Goal: Task Accomplishment & Management: Use online tool/utility

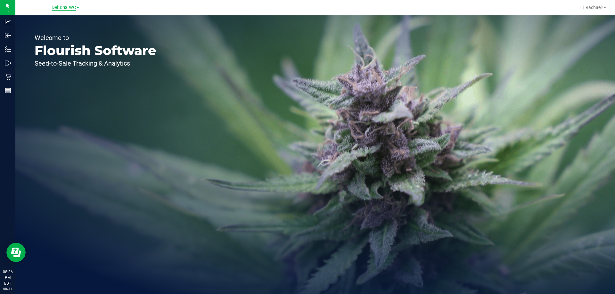
click at [73, 6] on span "Deltona WC" at bounding box center [64, 8] width 24 height 6
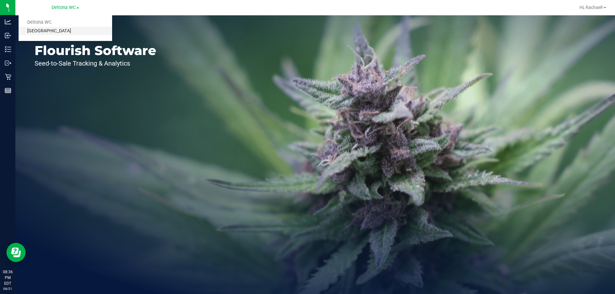
click at [48, 29] on link "[GEOGRAPHIC_DATA]" at bounding box center [66, 31] width 94 height 9
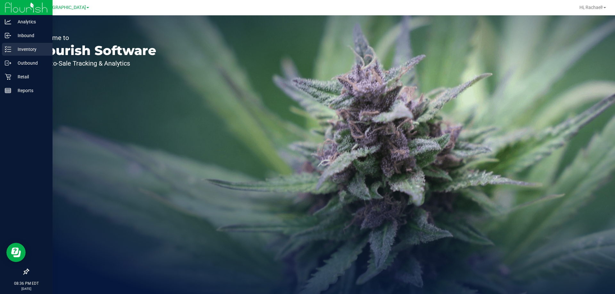
click at [17, 45] on p "Inventory" at bounding box center [30, 49] width 38 height 8
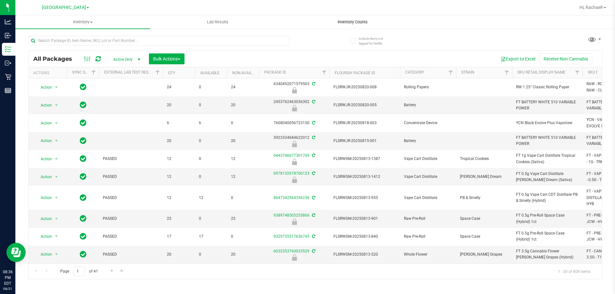
click at [363, 22] on span "Inventory Counts" at bounding box center [352, 22] width 47 height 6
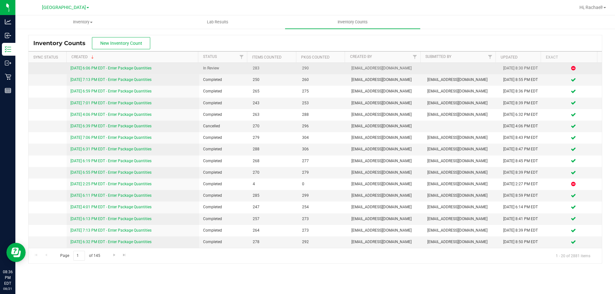
click at [138, 69] on link "[DATE] 6:06 PM EDT - Enter Package Quantities" at bounding box center [110, 68] width 81 height 4
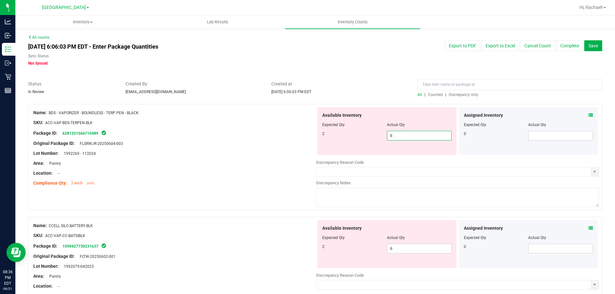
click at [415, 136] on span "6 6" at bounding box center [419, 136] width 65 height 10
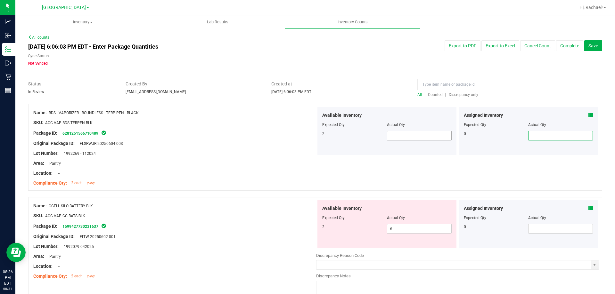
type input "3"
click at [427, 138] on span at bounding box center [419, 136] width 65 height 10
type input "3"
type input "2"
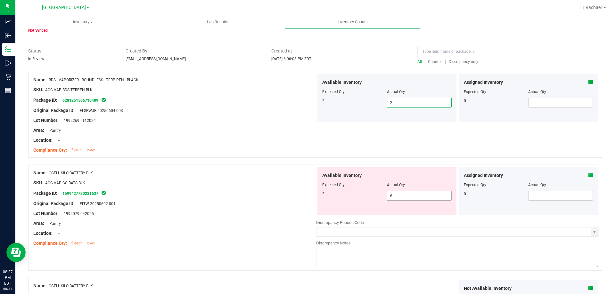
scroll to position [64, 0]
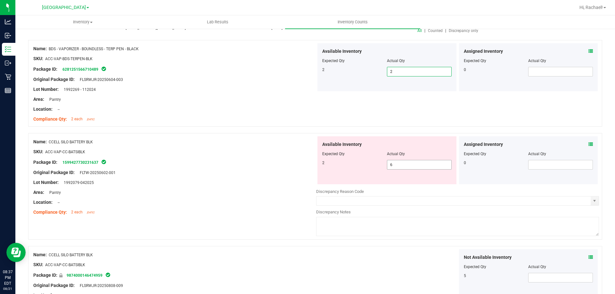
type input "2"
click at [427, 167] on span "6 6" at bounding box center [419, 165] width 65 height 10
type input "2"
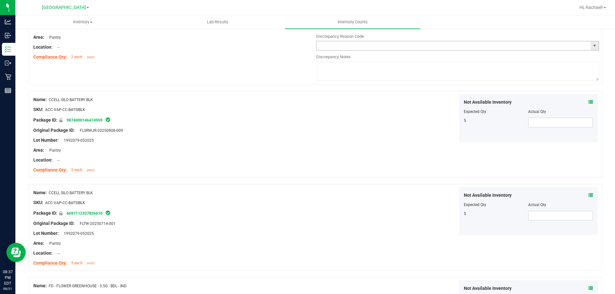
scroll to position [224, 0]
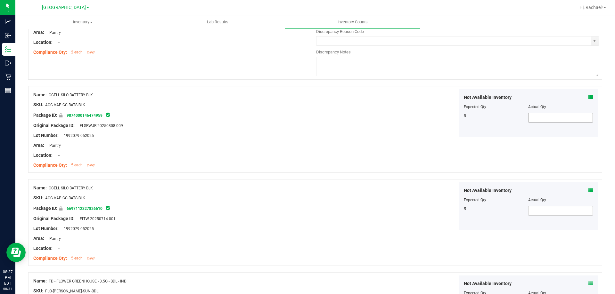
type input "2"
click at [570, 114] on div "Not Available Inventory Expected Qty Actual Qty 5" at bounding box center [528, 113] width 139 height 48
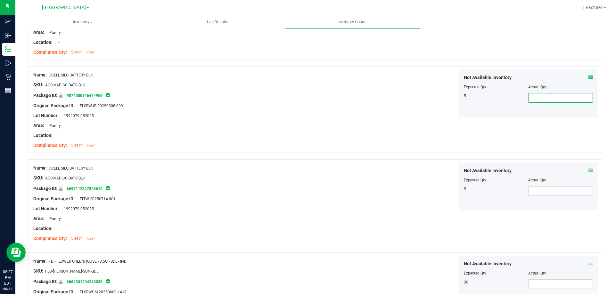
type input "5"
click at [565, 191] on span at bounding box center [560, 191] width 65 height 10
type input "5"
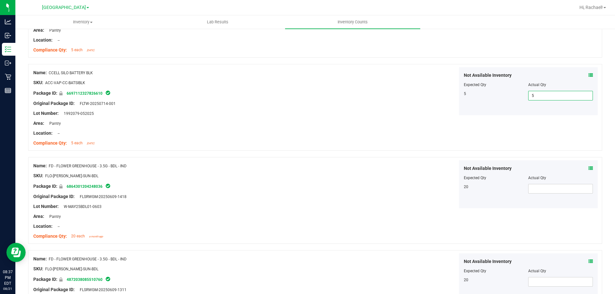
scroll to position [320, 0]
type input "5"
click at [542, 191] on span at bounding box center [560, 189] width 65 height 10
type input "20"
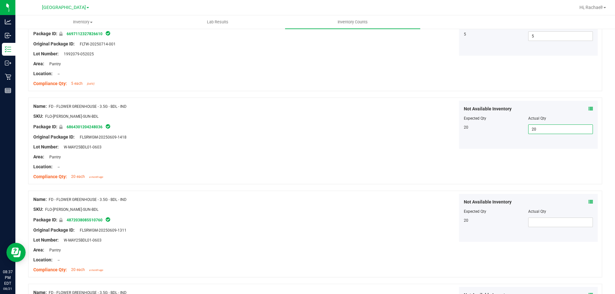
scroll to position [448, 0]
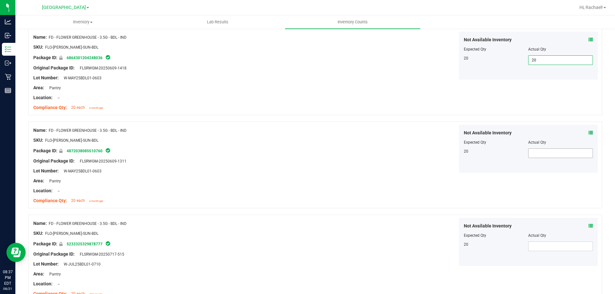
type input "20"
click at [559, 150] on span at bounding box center [560, 154] width 65 height 10
type input "20"
click at [555, 243] on span at bounding box center [560, 247] width 65 height 10
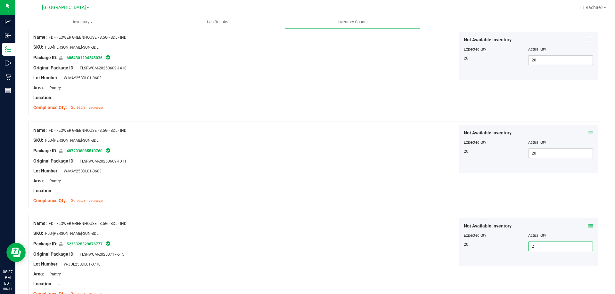
type input "20"
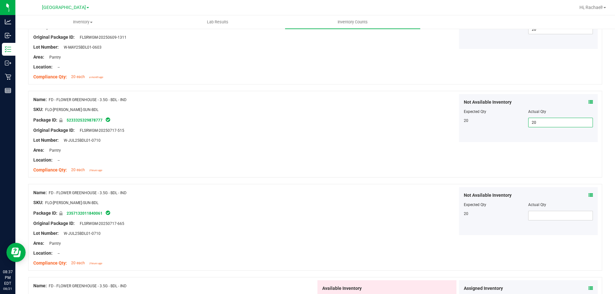
scroll to position [609, 0]
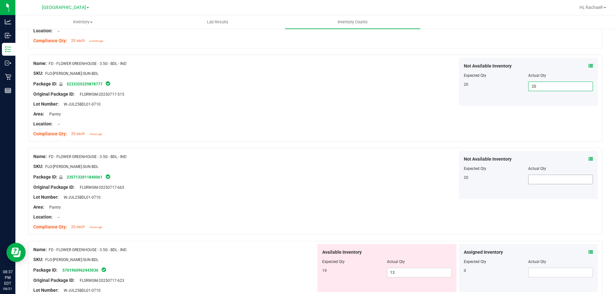
type input "20"
click at [566, 177] on span at bounding box center [560, 180] width 65 height 10
type input "20"
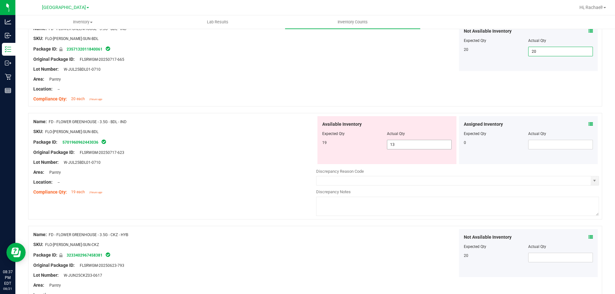
type input "20"
click at [432, 145] on span "13 13" at bounding box center [419, 145] width 65 height 10
type input "19"
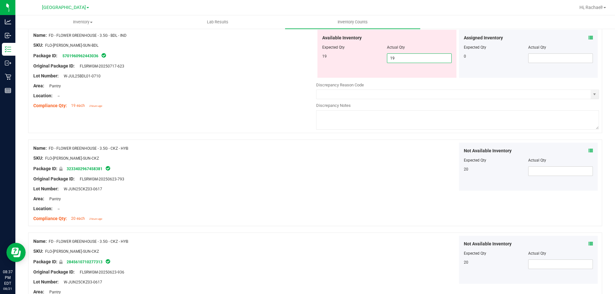
scroll to position [833, 0]
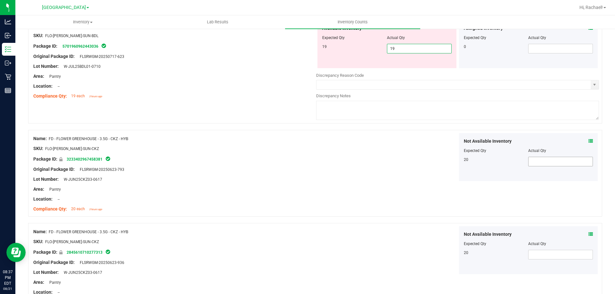
type input "19"
click at [559, 163] on div "Name: FD - FLOWER GREENHOUSE - 3.5G - CKZ - HYB SKU: FLO-[PERSON_NAME]-SUN-CKZ …" at bounding box center [315, 173] width 574 height 87
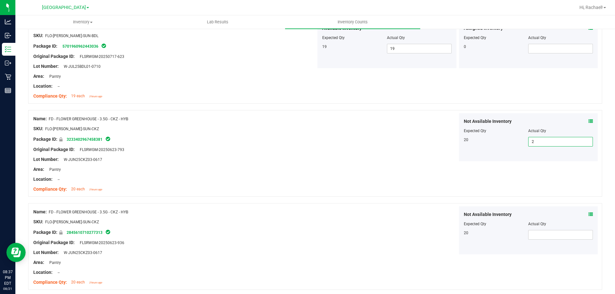
type input "20"
click at [556, 239] on span at bounding box center [560, 235] width 65 height 10
type input "20"
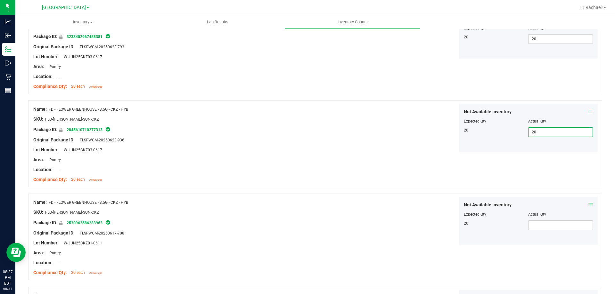
scroll to position [961, 0]
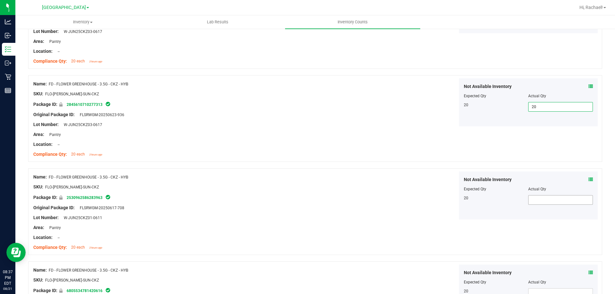
type input "20"
click at [542, 200] on span at bounding box center [560, 200] width 65 height 10
type input "20"
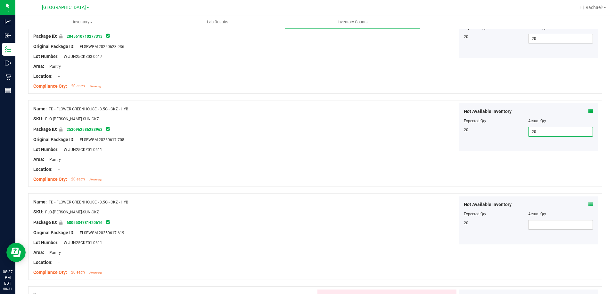
scroll to position [1025, 0]
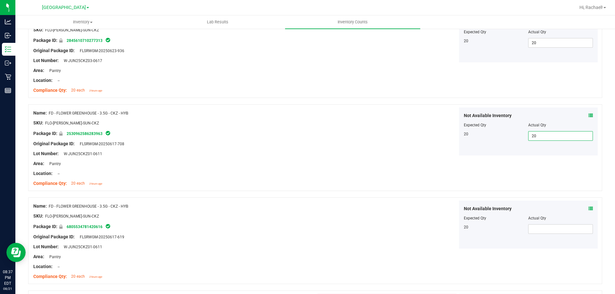
click at [549, 137] on input "20" at bounding box center [560, 136] width 64 height 9
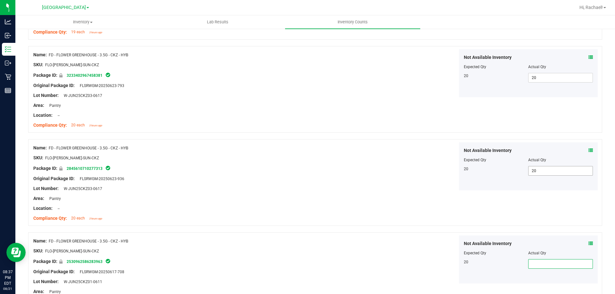
click at [547, 170] on span "20 20" at bounding box center [560, 171] width 65 height 10
click at [547, 170] on input "20" at bounding box center [560, 171] width 64 height 9
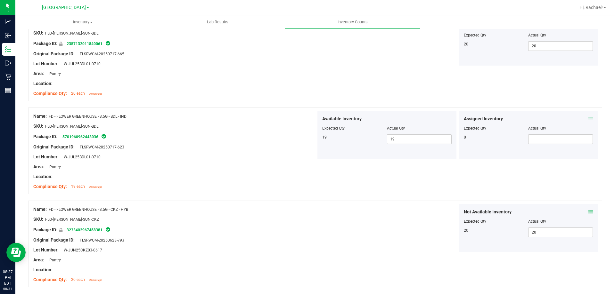
scroll to position [737, 0]
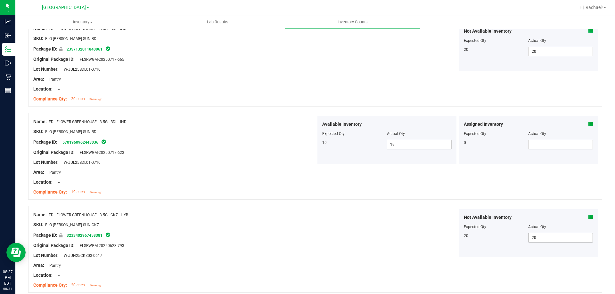
click at [547, 237] on span "20 20" at bounding box center [560, 238] width 65 height 10
type input "2"
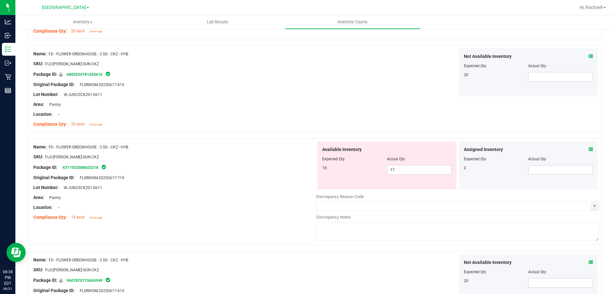
scroll to position [1185, 0]
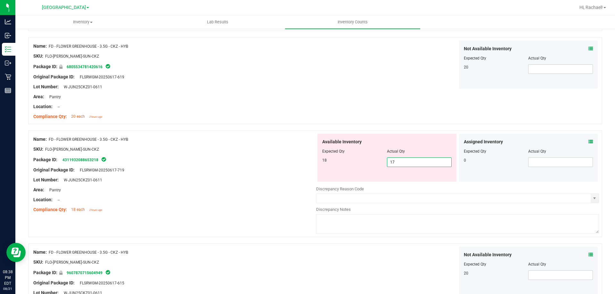
click at [398, 163] on span "17 17" at bounding box center [419, 163] width 65 height 10
type input "18"
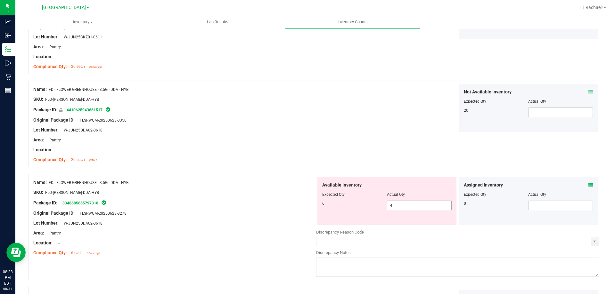
type input "18"
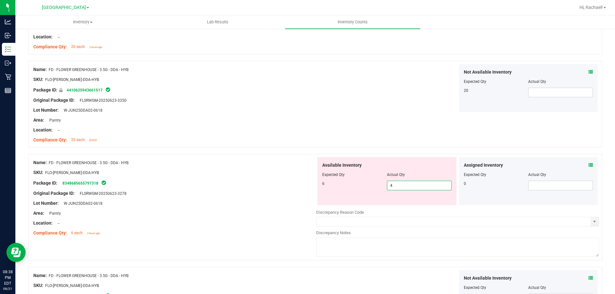
click at [409, 191] on span "4 4" at bounding box center [419, 186] width 65 height 10
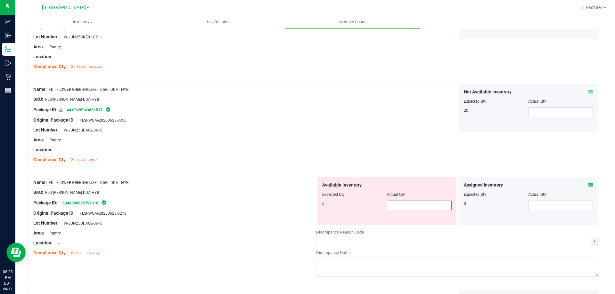
type input "6"
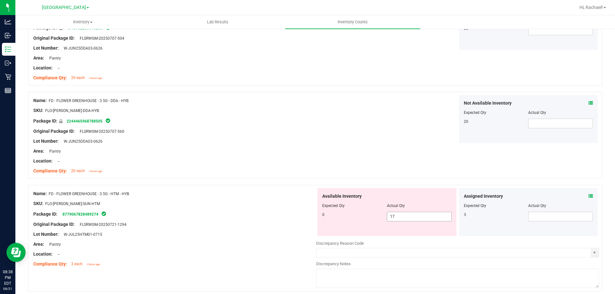
type input "6"
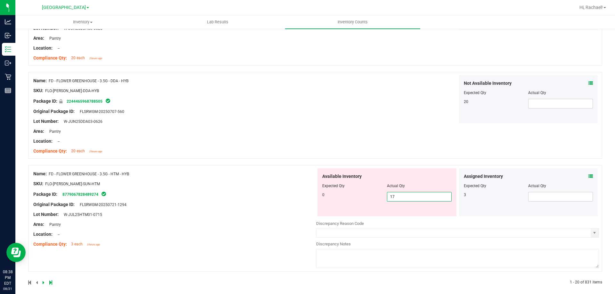
scroll to position [1690, 0]
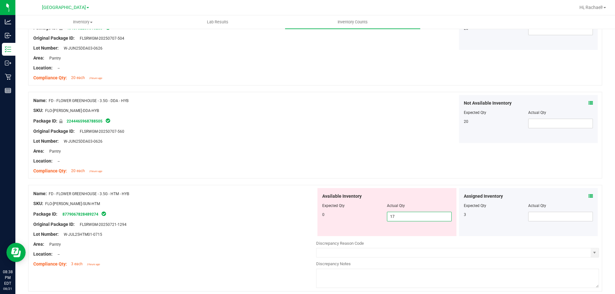
click at [407, 218] on span "17 17" at bounding box center [419, 217] width 65 height 10
type input "1"
type input "0"
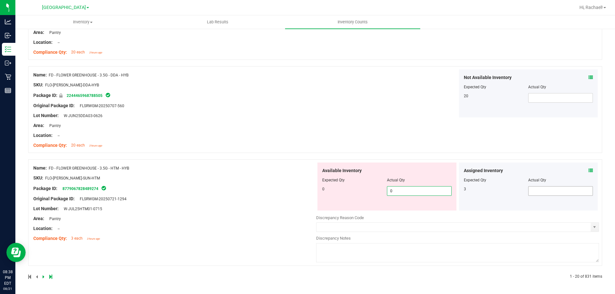
type input "0"
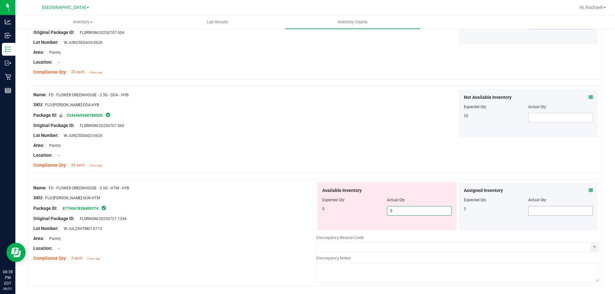
click at [544, 188] on div "Assigned Inventory Expected Qty Actual Qty 3" at bounding box center [528, 207] width 139 height 48
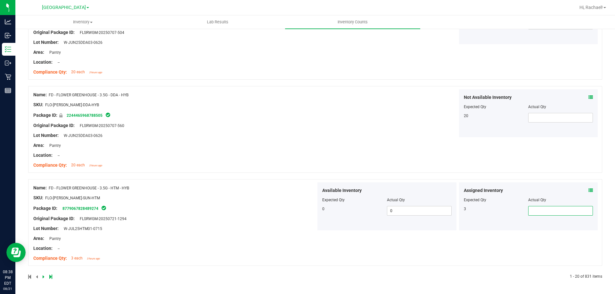
type input "3"
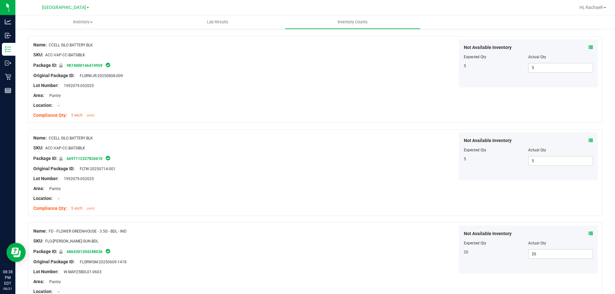
scroll to position [0, 0]
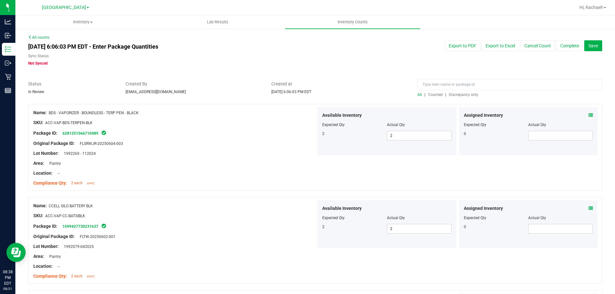
type input "3"
click at [460, 93] on span "Discrepancy only" at bounding box center [463, 95] width 29 height 4
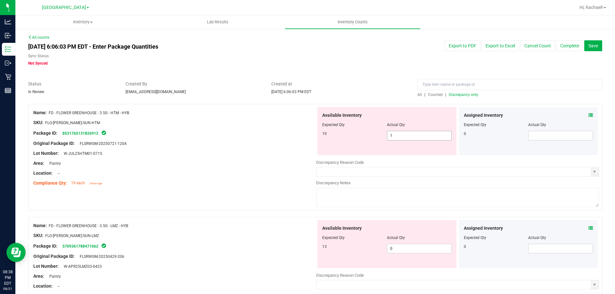
click at [410, 137] on span "1 1" at bounding box center [419, 136] width 65 height 10
type input "19"
click at [405, 252] on div "Available Inventory Expected Qty Actual Qty 13 0 0" at bounding box center [457, 271] width 283 height 102
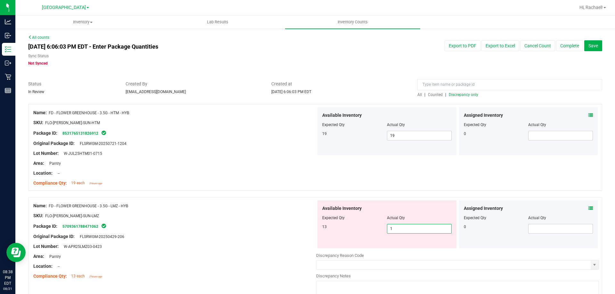
type input "13"
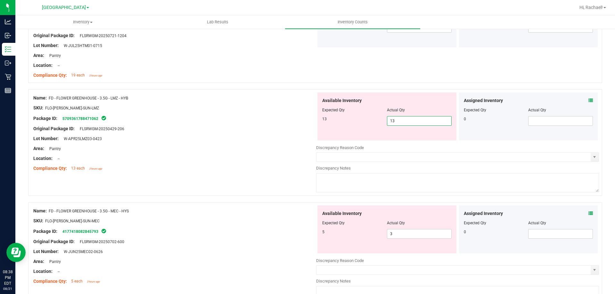
scroll to position [128, 0]
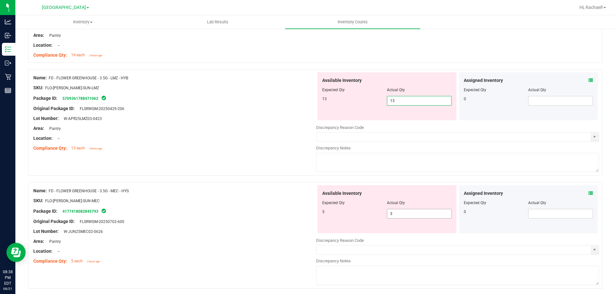
type input "13"
click at [422, 217] on div "Available Inventory Expected Qty Actual Qty 5 3 3" at bounding box center [457, 236] width 283 height 102
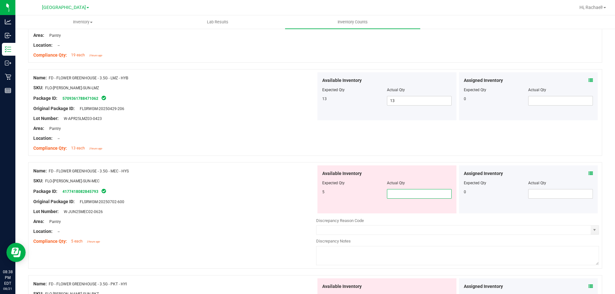
type input "5"
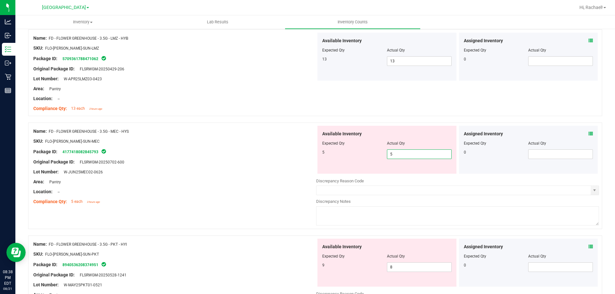
scroll to position [224, 0]
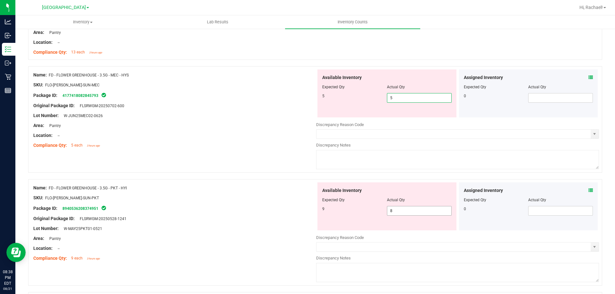
type input "5"
click at [402, 207] on div "Available Inventory Expected Qty Actual Qty 9 8 8" at bounding box center [386, 207] width 139 height 48
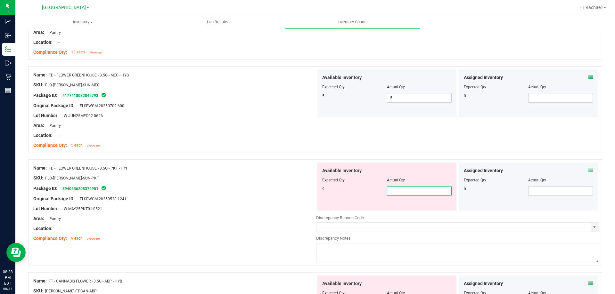
type input "9"
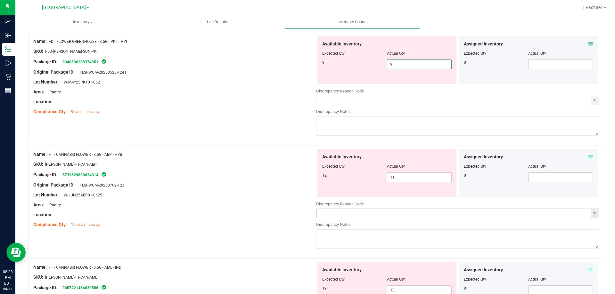
scroll to position [352, 0]
type input "9"
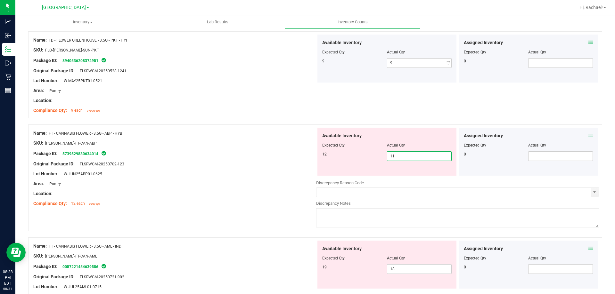
click at [428, 172] on div "Available Inventory Expected Qty Actual Qty 12 11 11" at bounding box center [386, 152] width 139 height 48
type input "12"
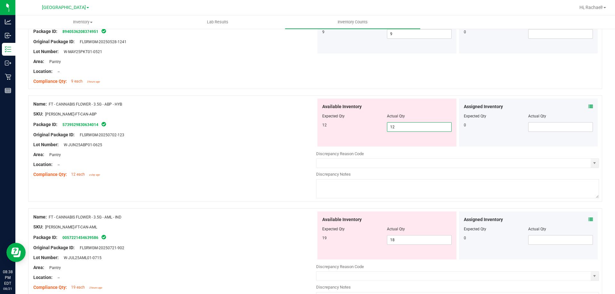
scroll to position [416, 0]
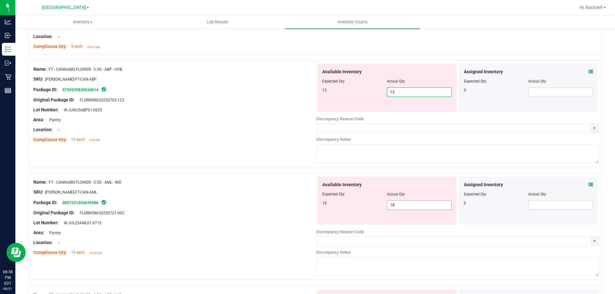
type input "12"
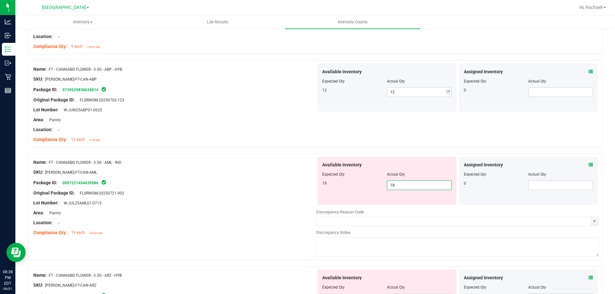
click at [406, 209] on div "Available Inventory Expected Qty Actual Qty 19 18 18" at bounding box center [457, 208] width 283 height 102
type input "1"
type input "19"
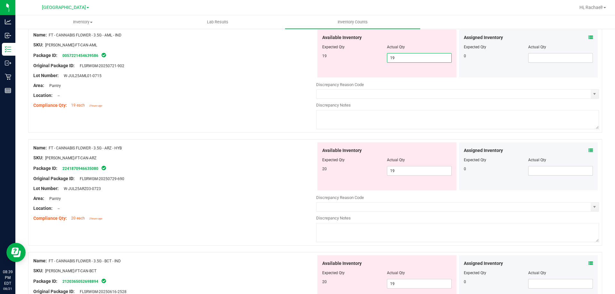
scroll to position [545, 0]
type input "19"
click at [412, 171] on div "Available Inventory Expected Qty Actual Qty 20 19 19" at bounding box center [457, 193] width 283 height 102
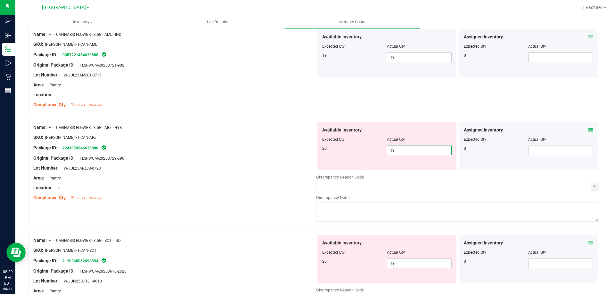
type input "1"
type input "20"
click at [409, 262] on div "Available Inventory Expected Qty Actual Qty 20 19 19" at bounding box center [386, 259] width 139 height 48
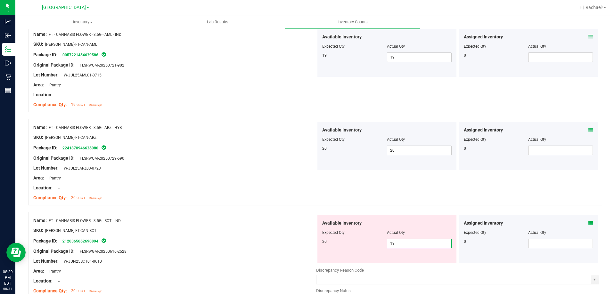
type input "1"
type input "20"
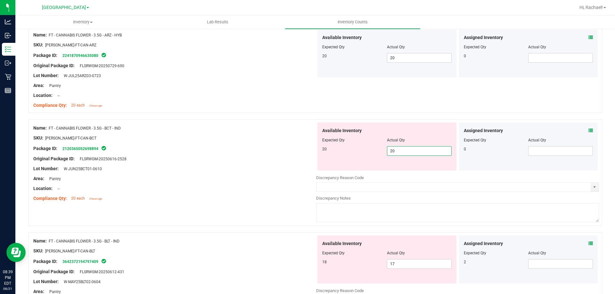
scroll to position [641, 0]
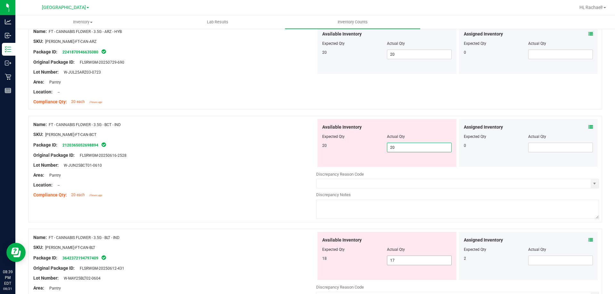
click at [403, 261] on div "Available Inventory Expected Qty Actual Qty 18 17 17" at bounding box center [457, 283] width 283 height 102
type input "20"
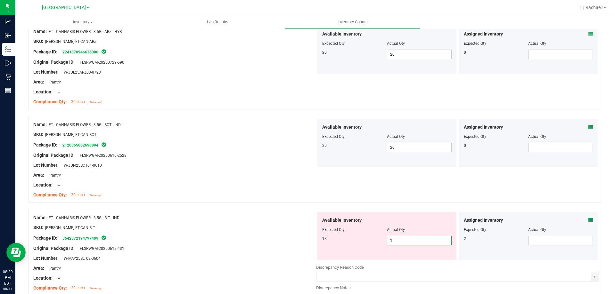
type input "18"
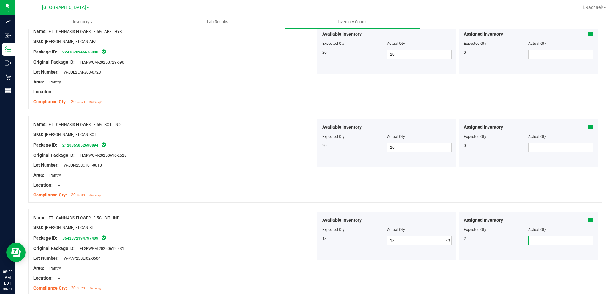
click at [552, 242] on span at bounding box center [560, 241] width 65 height 10
type input "2"
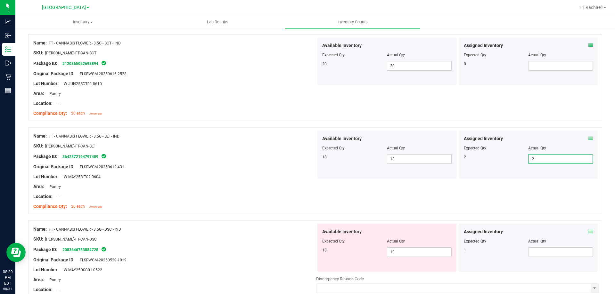
scroll to position [769, 0]
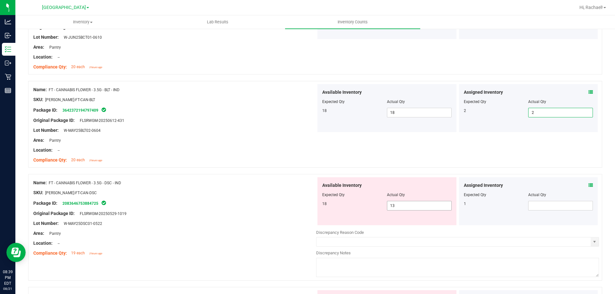
type input "2"
click at [413, 207] on span "13 13" at bounding box center [419, 206] width 65 height 10
type input "18"
click at [528, 207] on span at bounding box center [560, 206] width 65 height 10
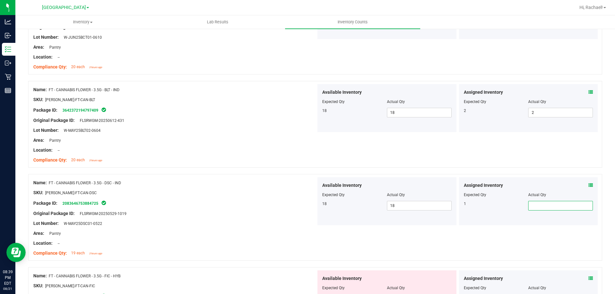
type input "1"
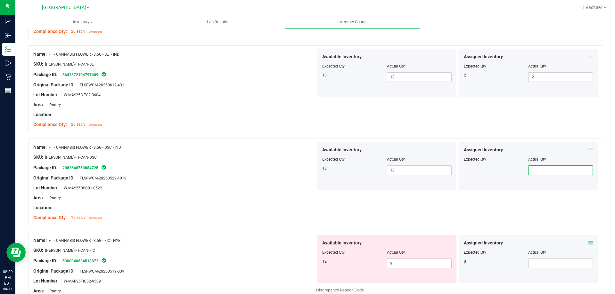
scroll to position [865, 0]
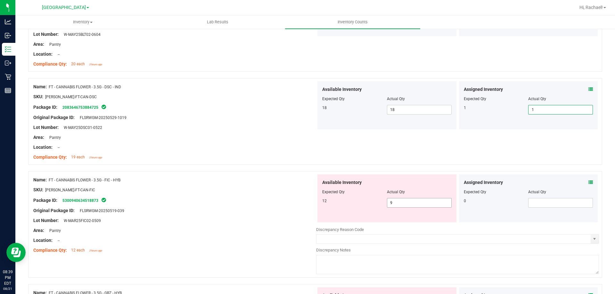
type input "1"
click at [397, 205] on span "9 9" at bounding box center [419, 203] width 65 height 10
type input "12"
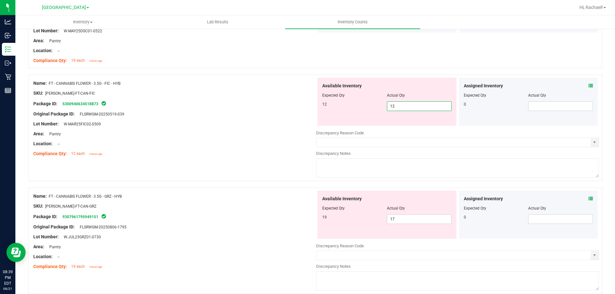
scroll to position [993, 0]
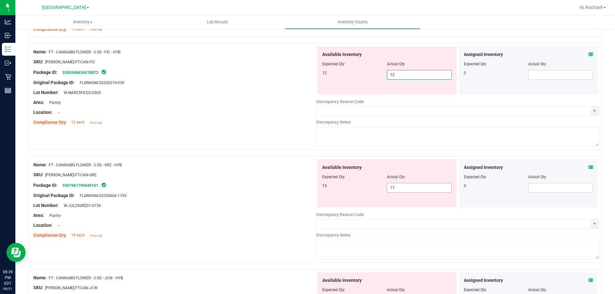
type input "12"
click at [412, 189] on div "Available Inventory Expected Qty Actual Qty 19 17 17" at bounding box center [457, 211] width 283 height 102
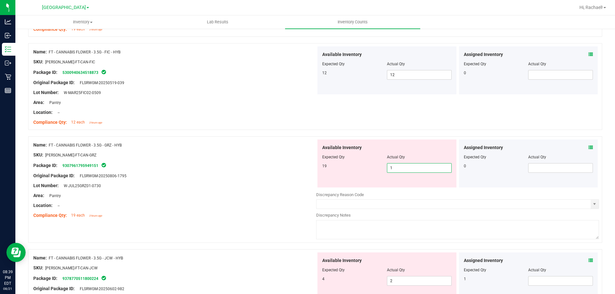
type input "19"
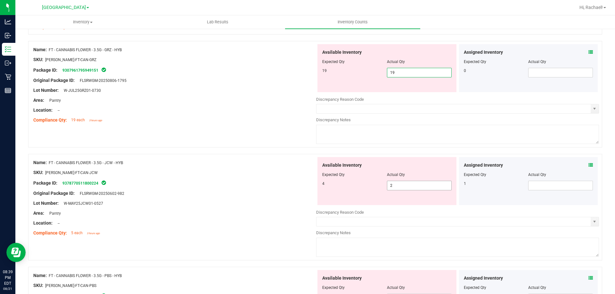
scroll to position [1089, 0]
type input "19"
click at [416, 186] on div "Available Inventory Expected Qty Actual Qty 4 2 2" at bounding box center [457, 208] width 283 height 102
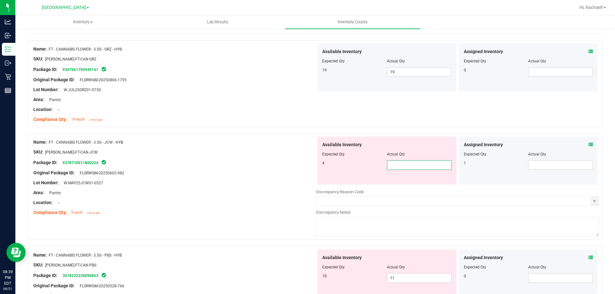
type input "4"
click at [537, 162] on span at bounding box center [560, 165] width 65 height 10
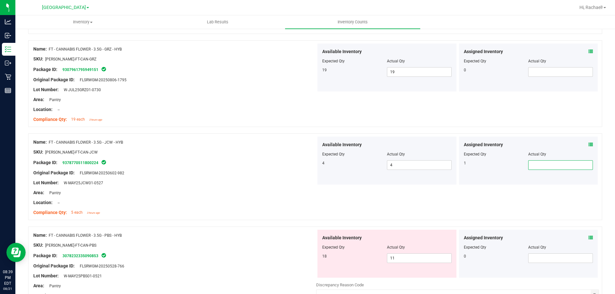
type input "1"
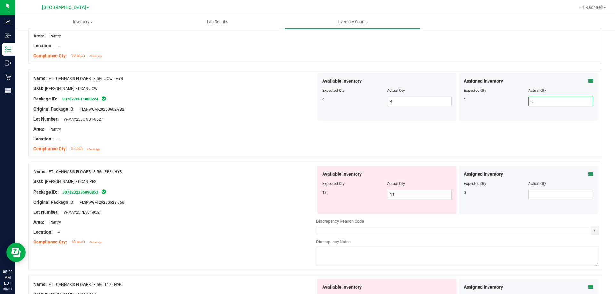
scroll to position [1153, 0]
type input "1"
click at [414, 192] on span "11 11" at bounding box center [419, 195] width 65 height 10
click at [588, 174] on div "Assigned Inventory Expected Qty Actual Qty 0" at bounding box center [528, 190] width 139 height 48
click at [588, 174] on icon at bounding box center [590, 174] width 4 height 4
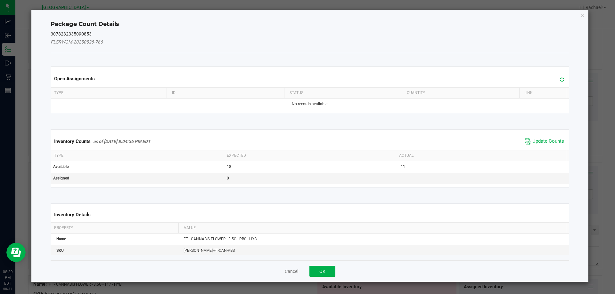
click at [560, 80] on icon at bounding box center [562, 79] width 4 height 5
click at [529, 137] on span "Update Counts" at bounding box center [544, 142] width 43 height 10
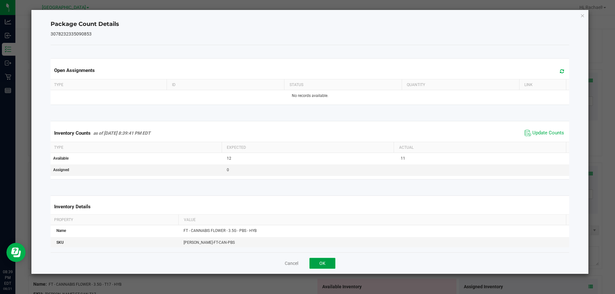
click at [330, 262] on button "OK" at bounding box center [322, 263] width 26 height 11
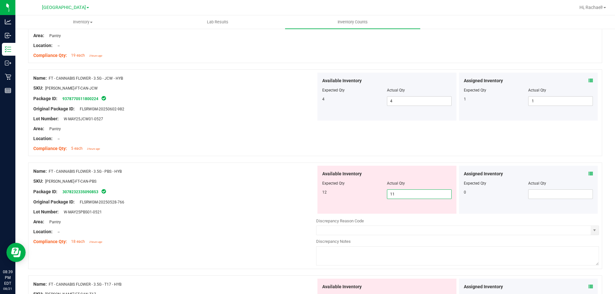
click at [421, 193] on span "11 11" at bounding box center [419, 195] width 65 height 10
type input "12"
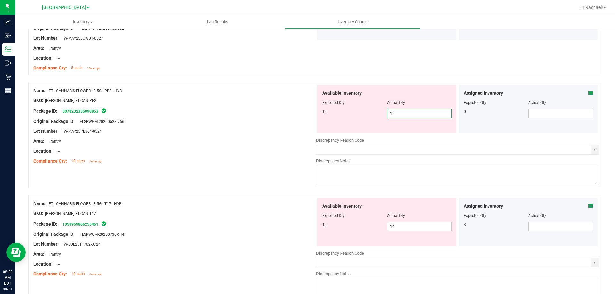
scroll to position [1249, 0]
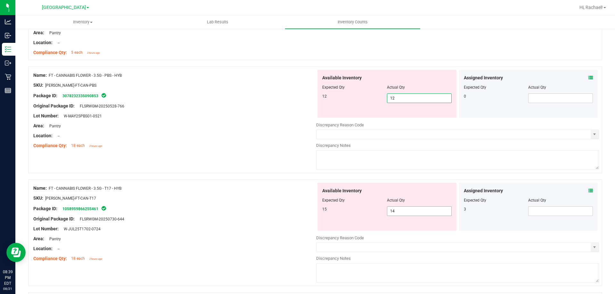
type input "12"
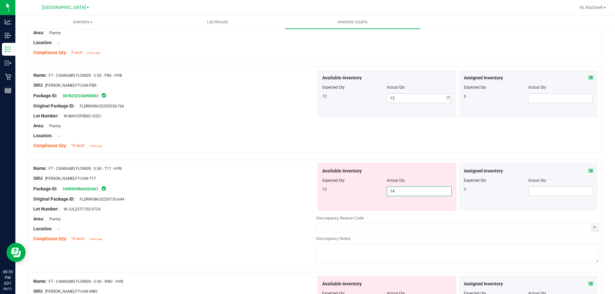
drag, startPoint x: 430, startPoint y: 209, endPoint x: 432, endPoint y: 217, distance: 8.4
click at [430, 211] on div "Available Inventory Expected Qty Actual Qty 15 14 14" at bounding box center [386, 187] width 139 height 48
type input "15"
click at [537, 189] on span at bounding box center [560, 192] width 65 height 10
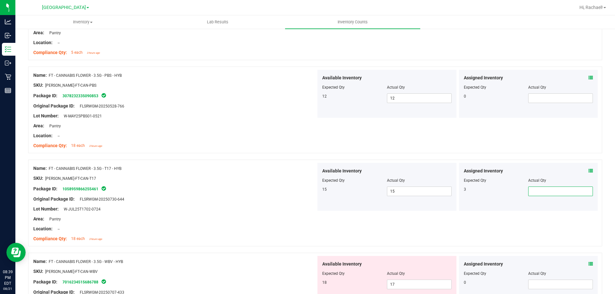
type input "3"
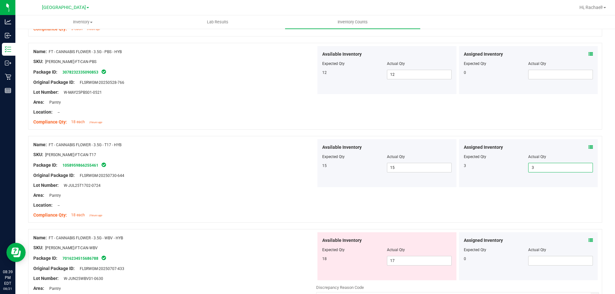
scroll to position [1313, 0]
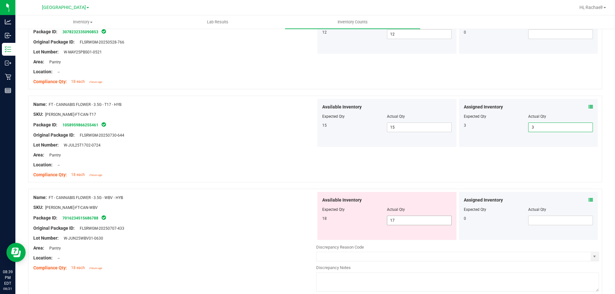
type input "3"
click at [409, 219] on span "17 17" at bounding box center [419, 221] width 65 height 10
type input "18"
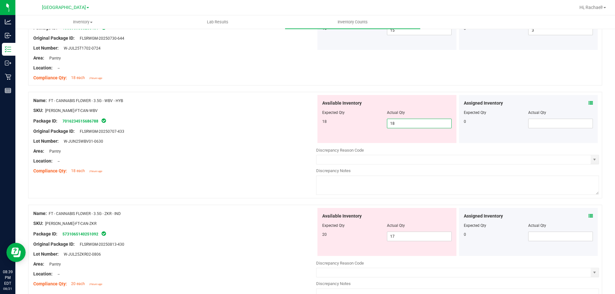
scroll to position [1441, 0]
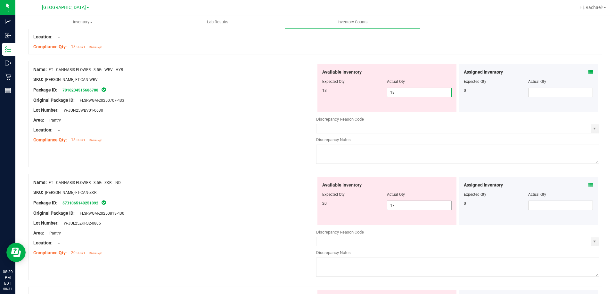
type input "18"
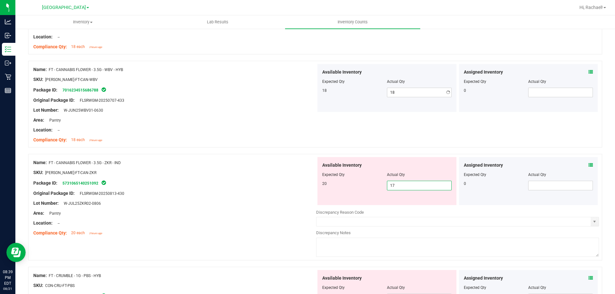
click at [426, 201] on div "Available Inventory Expected Qty Actual Qty 20 17 17" at bounding box center [386, 181] width 139 height 48
type input "1"
type input "20"
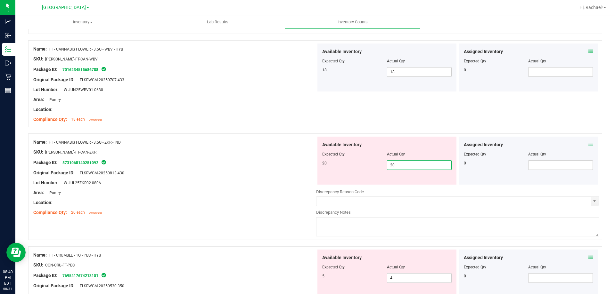
scroll to position [1473, 0]
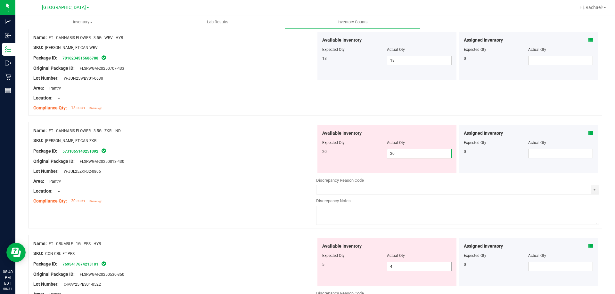
type input "20"
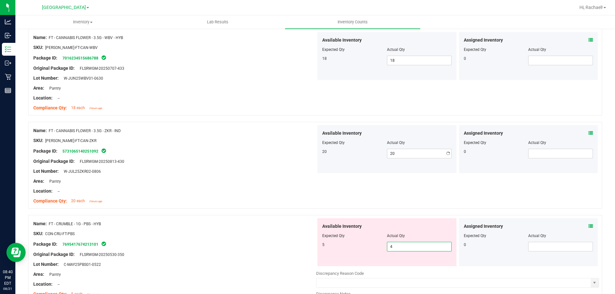
click at [400, 271] on div "Available Inventory Expected Qty Actual Qty 5 4 4" at bounding box center [457, 269] width 283 height 102
type input "5"
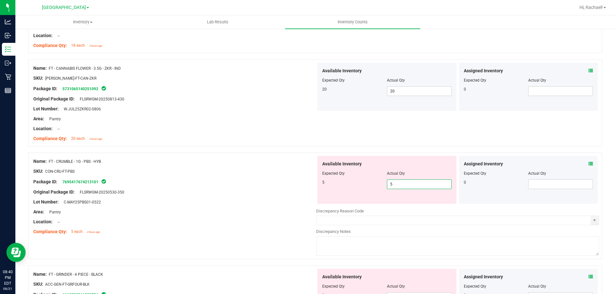
scroll to position [1634, 0]
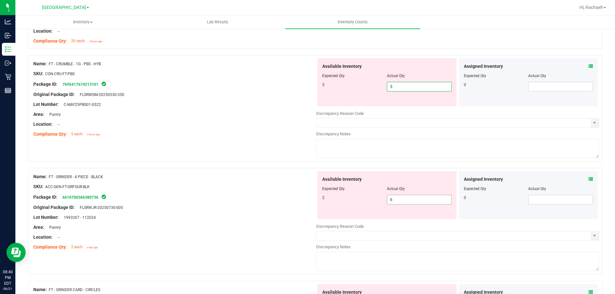
type input "5"
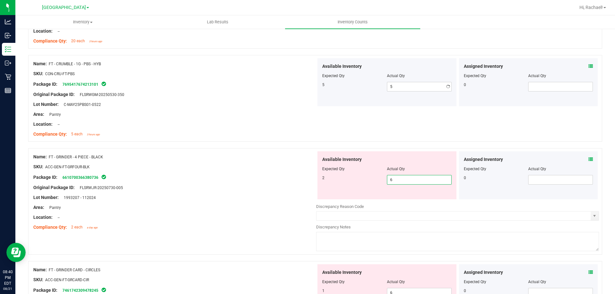
click at [423, 197] on div "Available Inventory Expected Qty Actual Qty 2 6 6" at bounding box center [386, 176] width 139 height 48
type input "2"
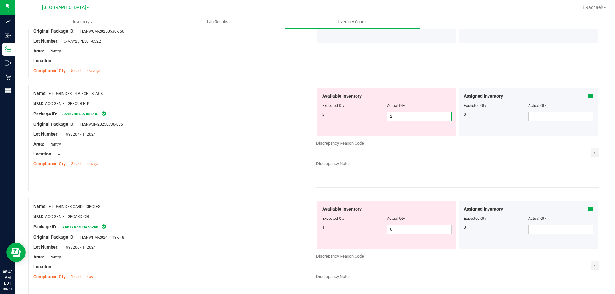
scroll to position [1698, 0]
type input "2"
click at [411, 233] on div "Available Inventory Expected Qty Actual Qty 1 6 6" at bounding box center [457, 252] width 283 height 102
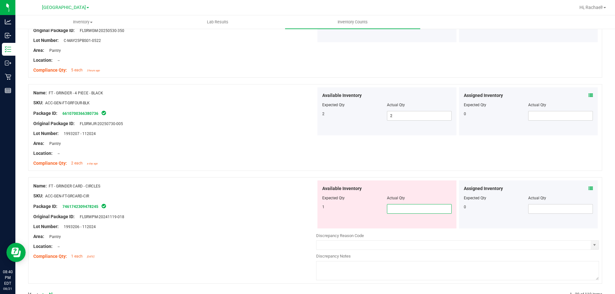
type input "1"
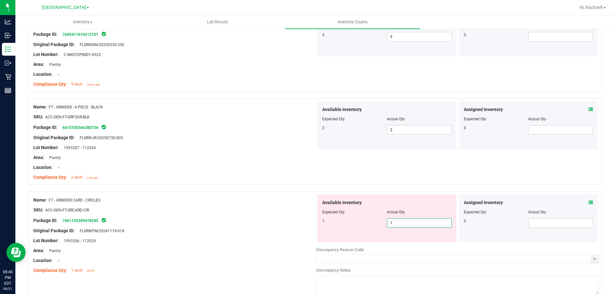
scroll to position [1716, 0]
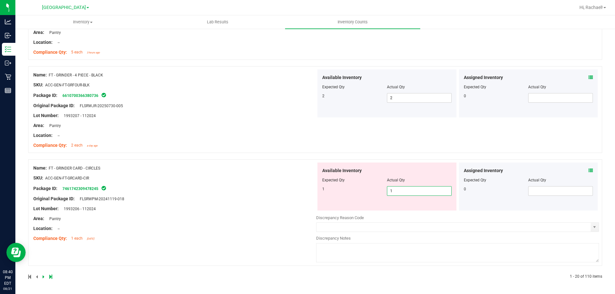
type input "1"
click at [32, 277] on div at bounding box center [171, 277] width 287 height 6
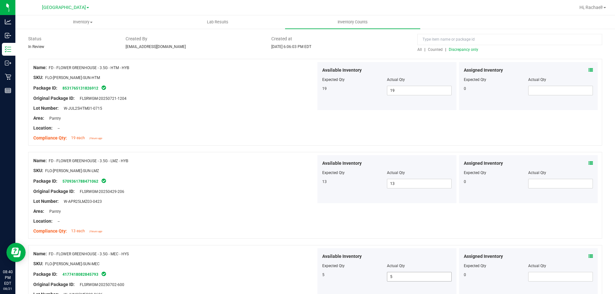
scroll to position [0, 0]
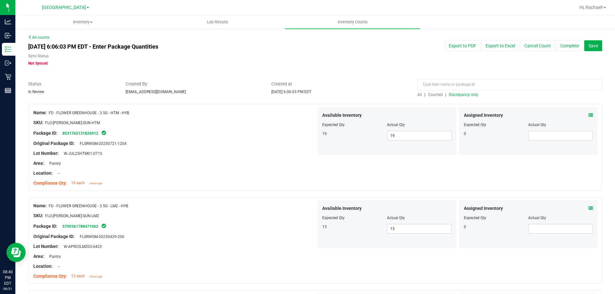
click at [458, 96] on span "Discrepancy only" at bounding box center [463, 95] width 29 height 4
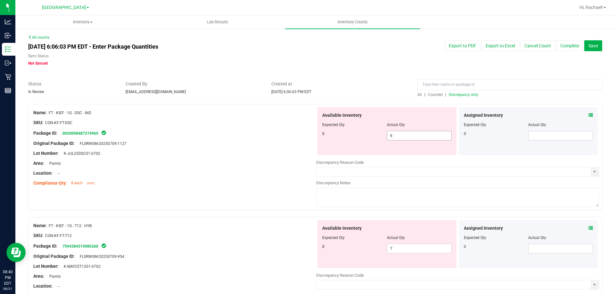
click at [394, 134] on span "6 6" at bounding box center [419, 136] width 65 height 10
type input "8"
click at [416, 250] on div "Available Inventory Expected Qty Actual Qty 8 7 7" at bounding box center [457, 271] width 283 height 102
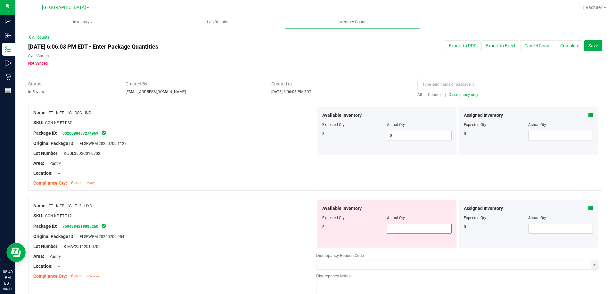
type input "8"
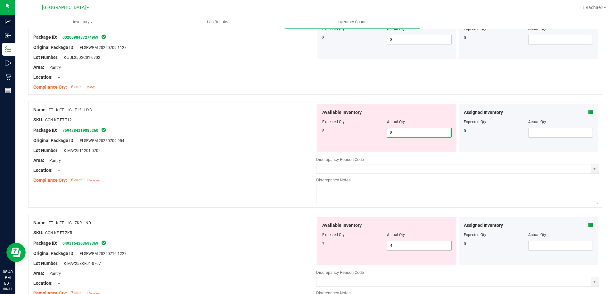
type input "8"
click at [411, 248] on div "Available Inventory Expected Qty Actual Qty 7 4 4" at bounding box center [457, 268] width 283 height 102
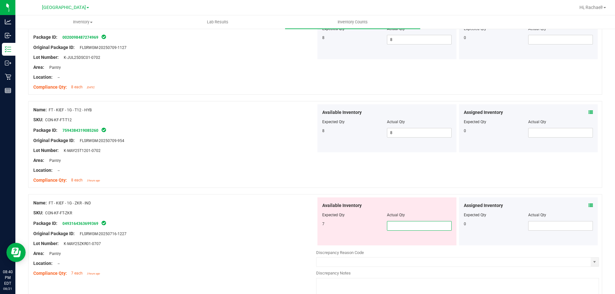
type input "7"
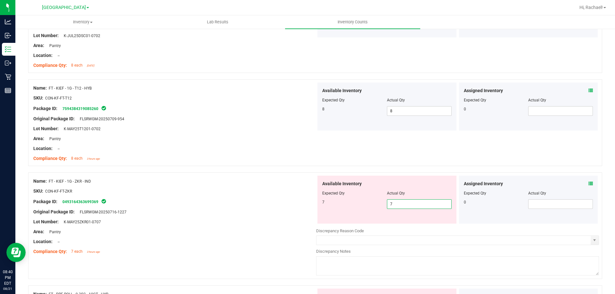
scroll to position [192, 0]
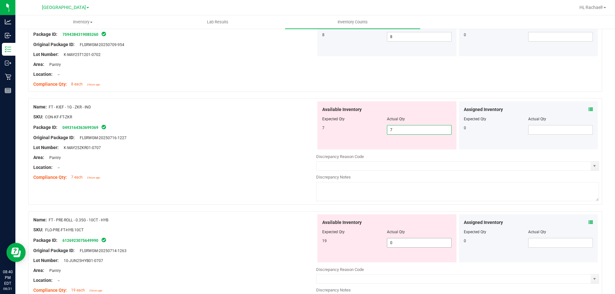
type input "7"
click at [425, 243] on div "Available Inventory Expected Qty Actual Qty 19 0 0" at bounding box center [457, 266] width 283 height 102
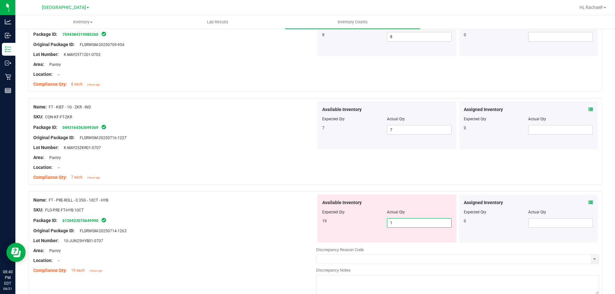
type input "19"
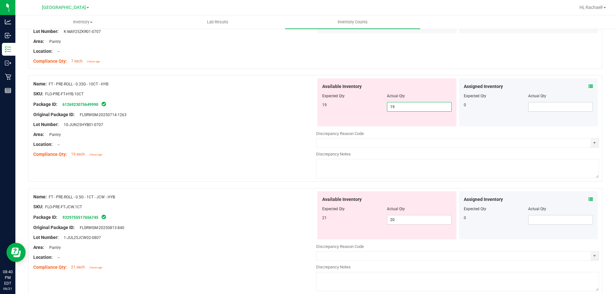
scroll to position [352, 0]
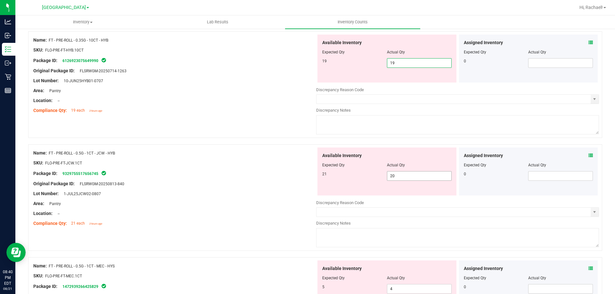
type input "19"
click at [407, 176] on div "Available Inventory Expected Qty Actual Qty 21 20 20" at bounding box center [457, 199] width 283 height 102
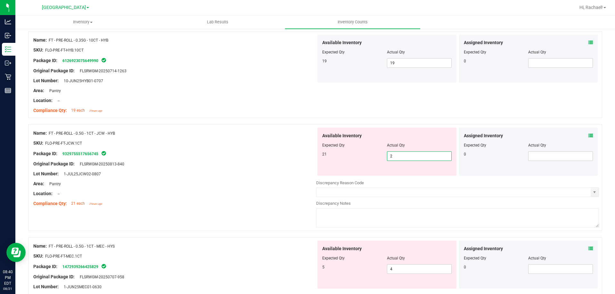
type input "21"
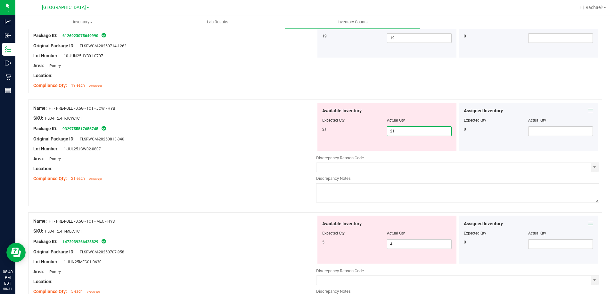
scroll to position [448, 0]
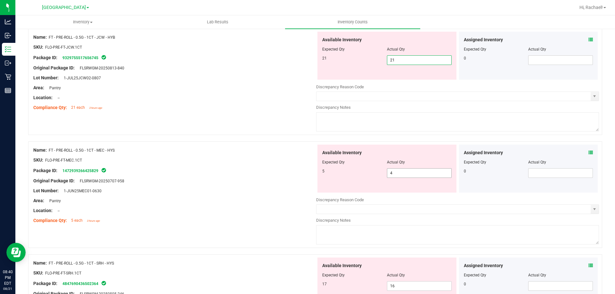
type input "21"
click at [417, 174] on div "Available Inventory Expected Qty Actual Qty 5 4 4" at bounding box center [457, 196] width 283 height 102
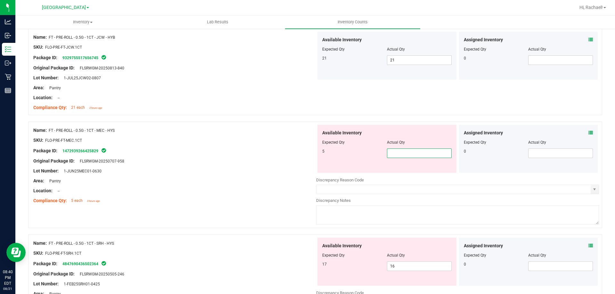
type input "5"
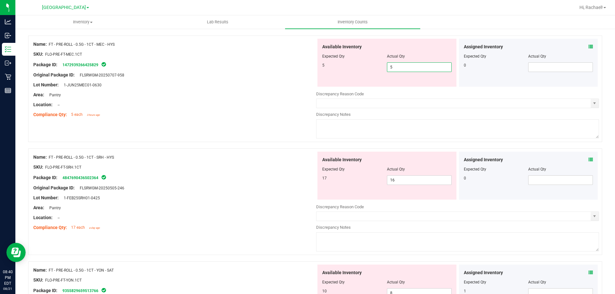
scroll to position [545, 0]
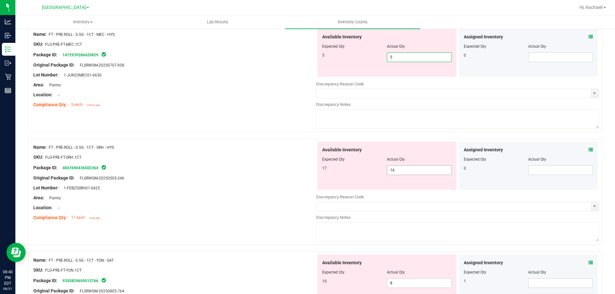
type input "5"
click at [426, 172] on div "Available Inventory Expected Qty Actual Qty 17 16 16" at bounding box center [457, 193] width 283 height 102
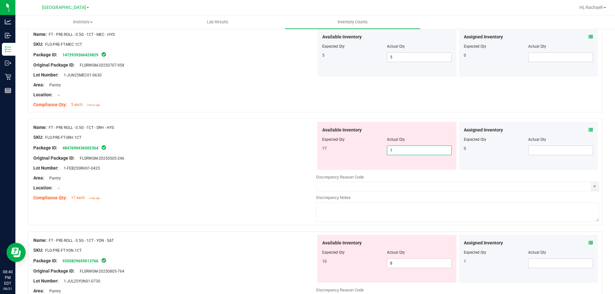
type input "17"
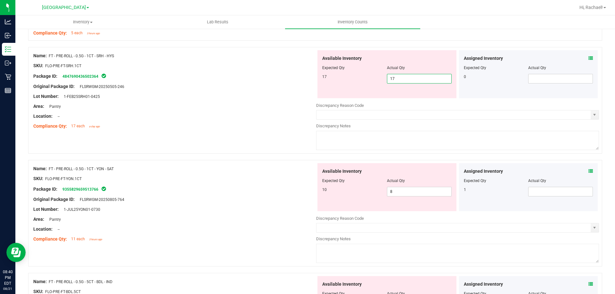
scroll to position [641, 0]
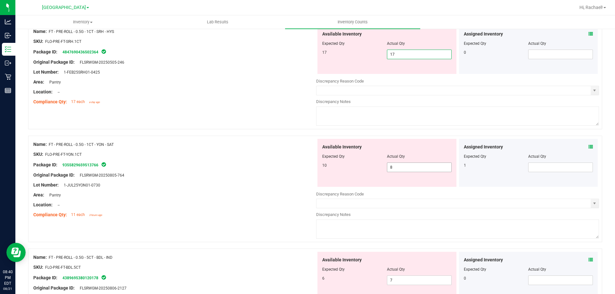
type input "17"
click at [419, 172] on div "Available Inventory Expected Qty Actual Qty 10 8 8" at bounding box center [457, 190] width 283 height 102
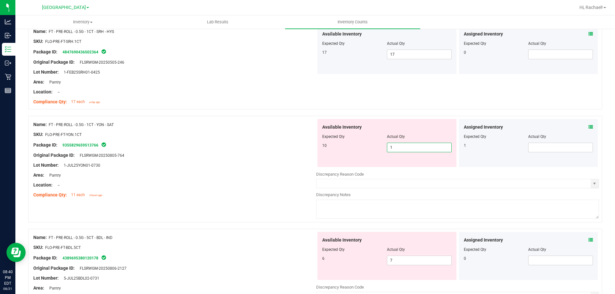
type input "10"
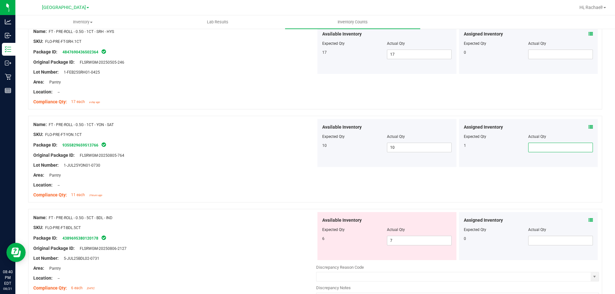
click at [534, 151] on span at bounding box center [560, 148] width 65 height 10
type input "1"
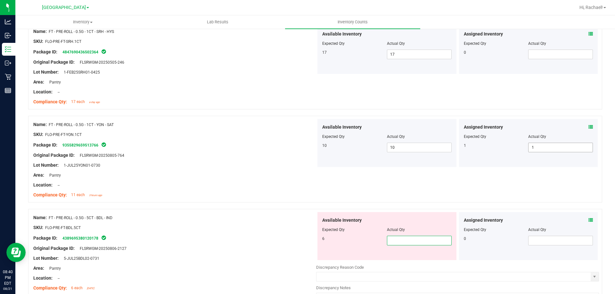
type input "6"
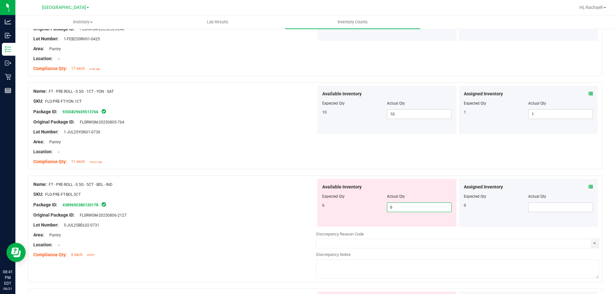
scroll to position [769, 0]
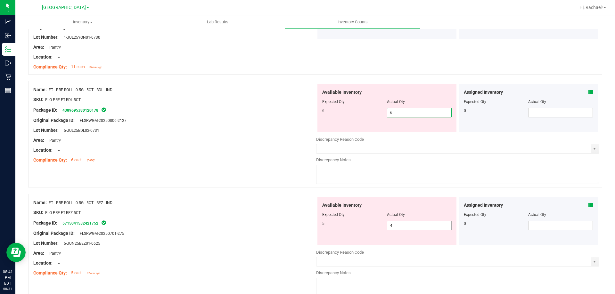
type input "6"
click at [423, 227] on div "Available Inventory Expected Qty Actual Qty 5 4 4" at bounding box center [457, 248] width 283 height 102
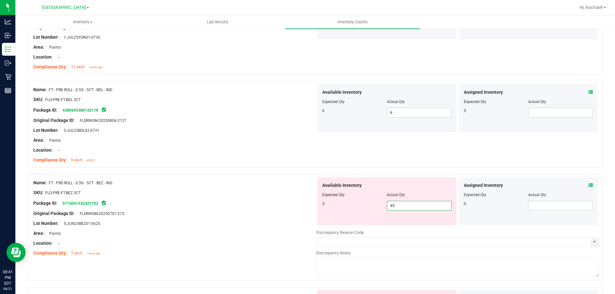
type input "4"
type input "5"
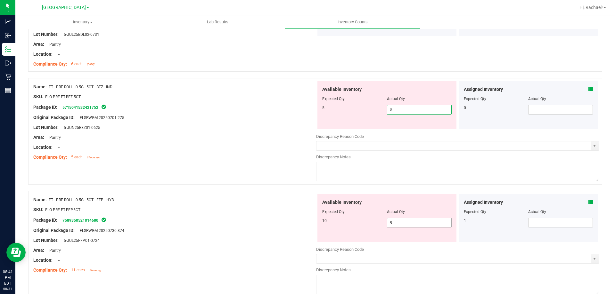
type input "5"
click at [416, 221] on div "Available Inventory Expected Qty Actual Qty 10 9 9" at bounding box center [386, 218] width 139 height 48
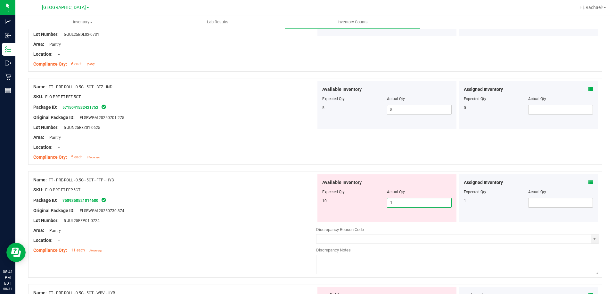
type input "10"
click at [529, 202] on span at bounding box center [560, 203] width 65 height 10
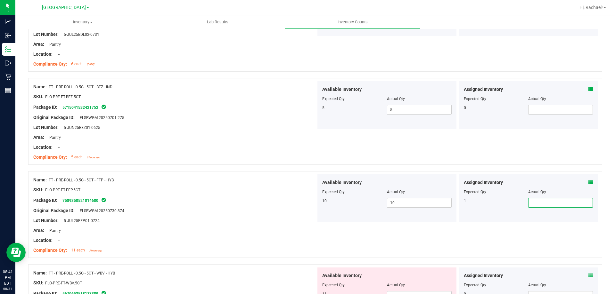
type input "1"
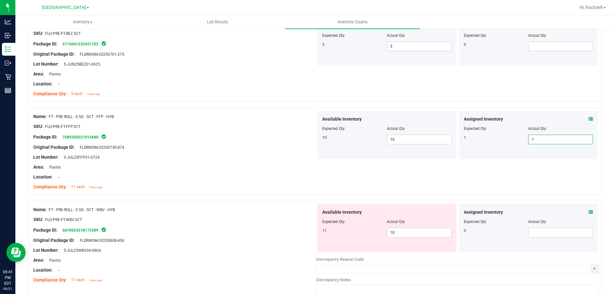
scroll to position [929, 0]
type input "1"
click at [407, 233] on span "10 10" at bounding box center [419, 232] width 65 height 10
type input "11"
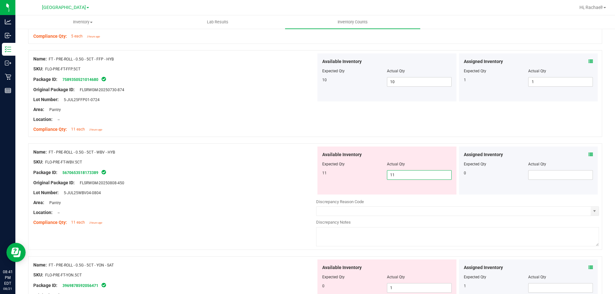
scroll to position [1089, 0]
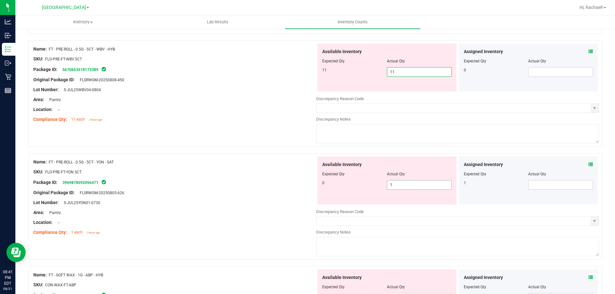
type input "11"
click at [413, 184] on div "Available Inventory Expected Qty Actual Qty 0 1 1" at bounding box center [386, 181] width 139 height 48
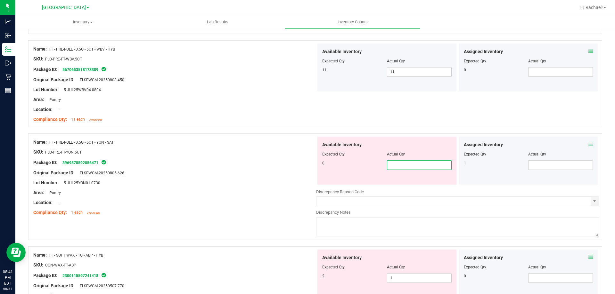
type input "0"
click at [544, 168] on span at bounding box center [560, 165] width 65 height 10
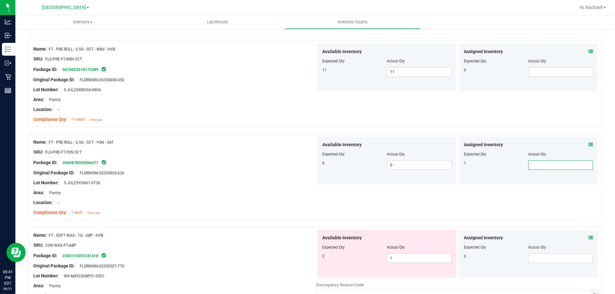
type input "1"
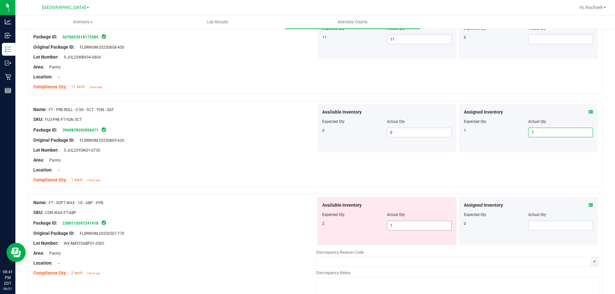
scroll to position [1153, 0]
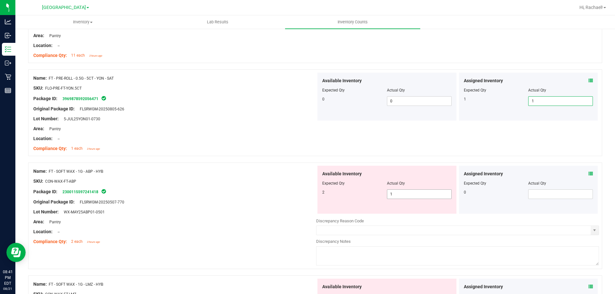
type input "1"
click at [399, 192] on span "1 1" at bounding box center [419, 195] width 65 height 10
type input "2"
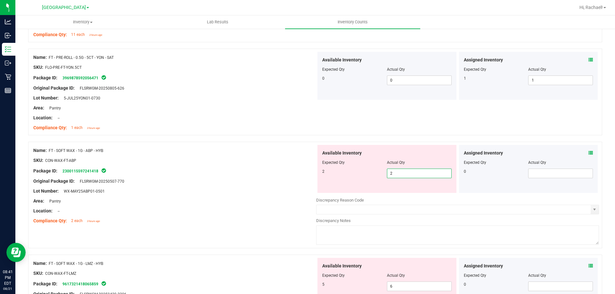
scroll to position [1313, 0]
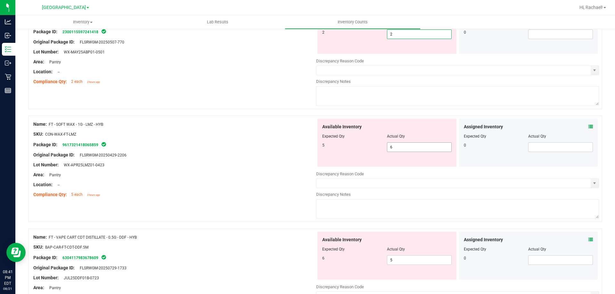
type input "2"
click at [411, 144] on div "Available Inventory Expected Qty Actual Qty 5 6 6" at bounding box center [386, 143] width 139 height 48
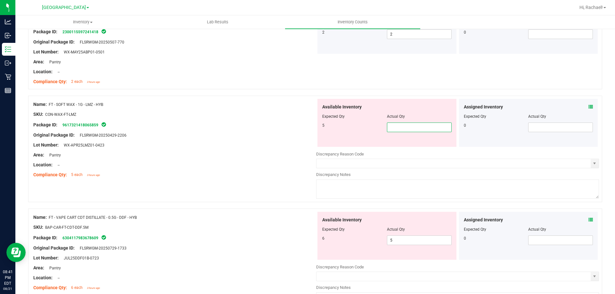
type input "5"
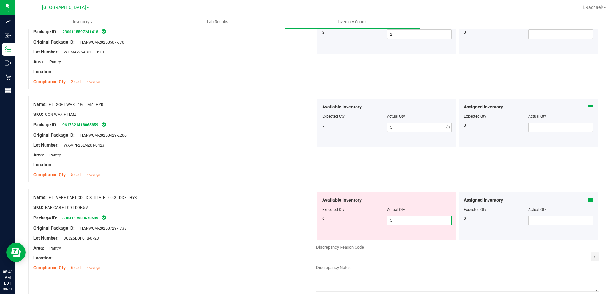
click at [417, 243] on div "Available Inventory Expected Qty Actual Qty 6 5 5" at bounding box center [457, 243] width 283 height 102
type input "6"
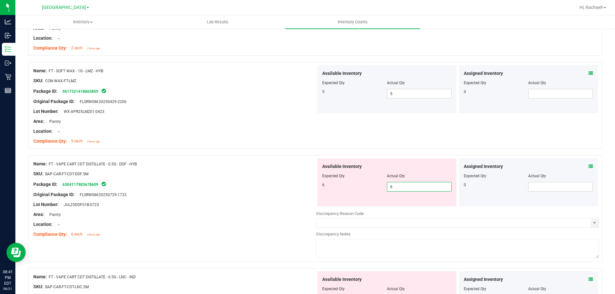
scroll to position [1441, 0]
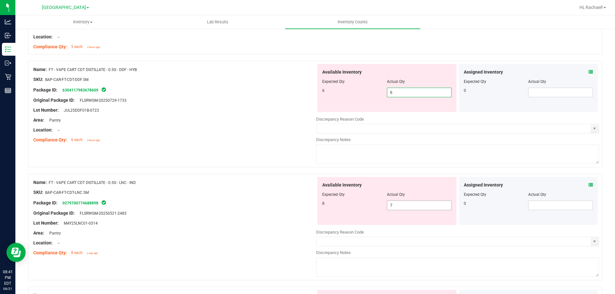
type input "6"
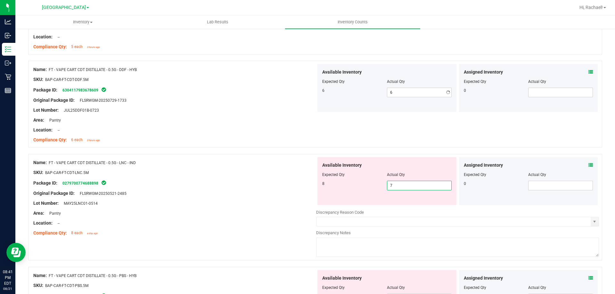
click at [415, 209] on div "Available Inventory Expected Qty Actual Qty 8 7 7" at bounding box center [457, 208] width 283 height 102
type input "8"
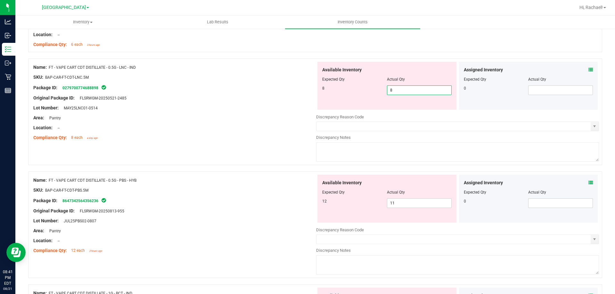
scroll to position [1537, 0]
type input "8"
click at [409, 203] on div "Available Inventory Expected Qty Actual Qty 12 11 11" at bounding box center [457, 225] width 283 height 102
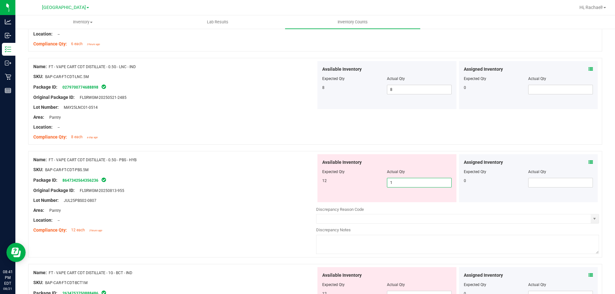
type input "12"
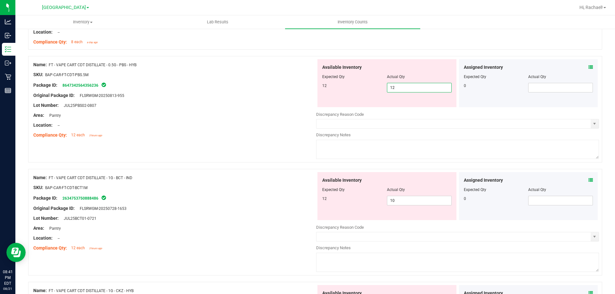
scroll to position [1634, 0]
type input "12"
click at [410, 200] on div "Available Inventory Expected Qty Actual Qty 12 10 10" at bounding box center [457, 222] width 283 height 102
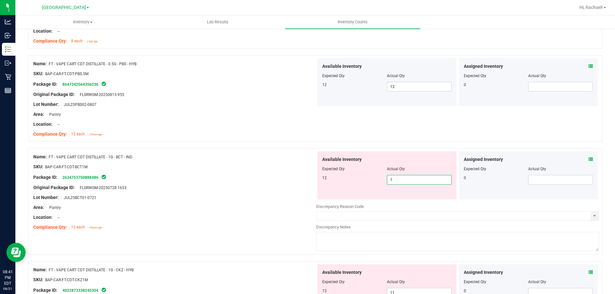
type input "12"
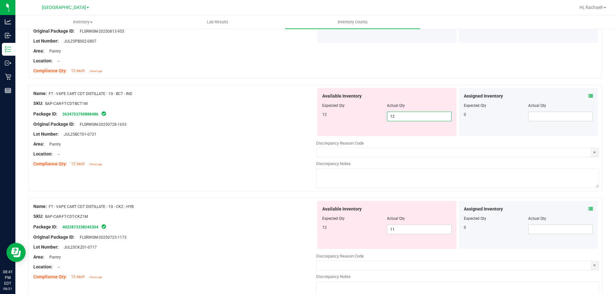
scroll to position [1698, 0]
type input "12"
click at [429, 231] on div "Available Inventory Expected Qty Actual Qty 12 11 11" at bounding box center [457, 252] width 283 height 102
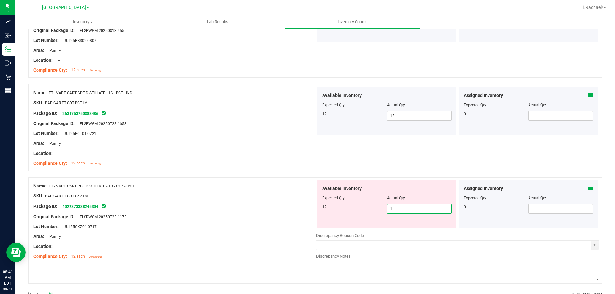
type input "12"
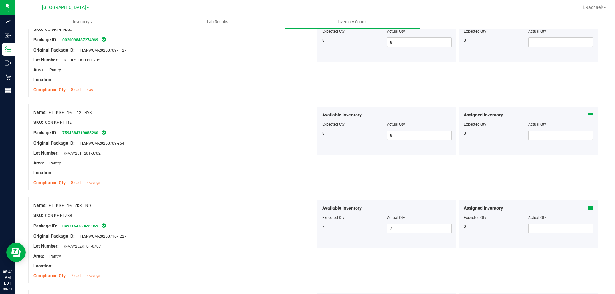
scroll to position [0, 0]
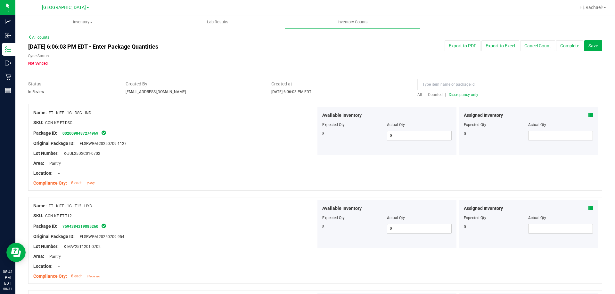
type input "12"
click at [471, 94] on span "Discrepancy only" at bounding box center [463, 95] width 29 height 4
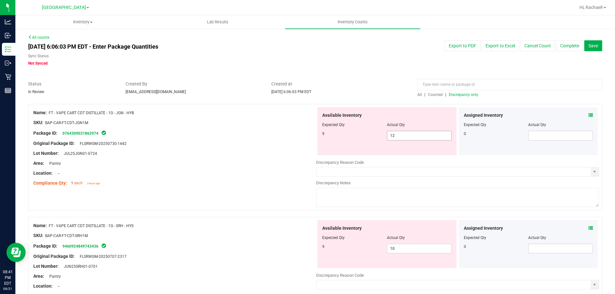
click at [405, 136] on span "12 12" at bounding box center [419, 136] width 65 height 10
type input "1"
type input "9"
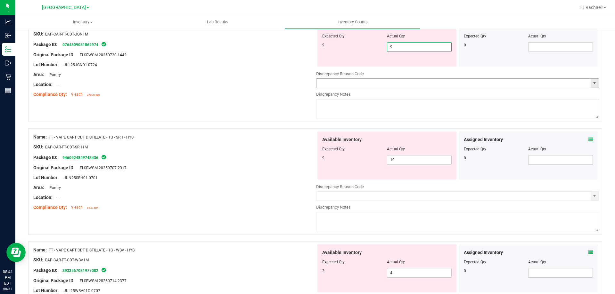
scroll to position [96, 0]
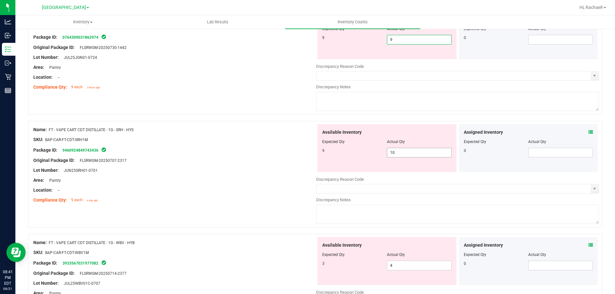
click at [408, 155] on div "Available Inventory Expected Qty Actual Qty 9 10 10" at bounding box center [457, 175] width 283 height 102
type input "9"
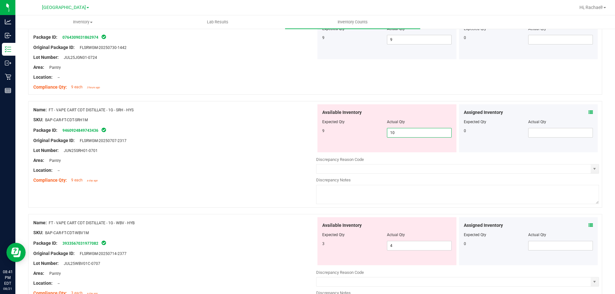
type input "1"
type input "9"
click at [413, 247] on div "Available Inventory Expected Qty Actual Qty 3 4 4" at bounding box center [457, 268] width 283 height 102
type input "9"
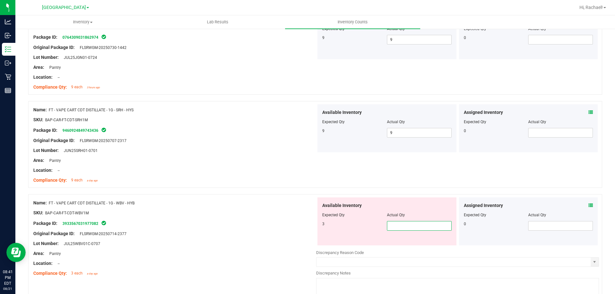
type input "3"
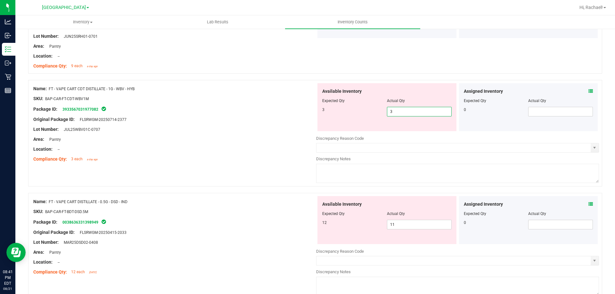
scroll to position [224, 0]
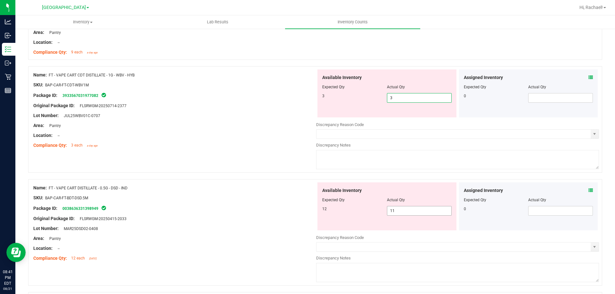
type input "3"
click at [405, 213] on div "Available Inventory Expected Qty Actual Qty 12 11 11" at bounding box center [457, 234] width 283 height 102
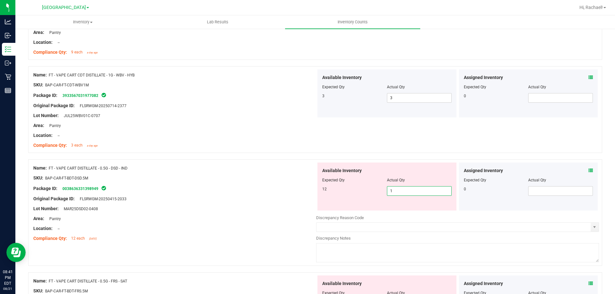
type input "12"
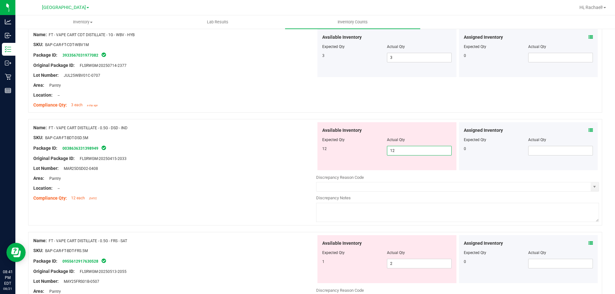
scroll to position [320, 0]
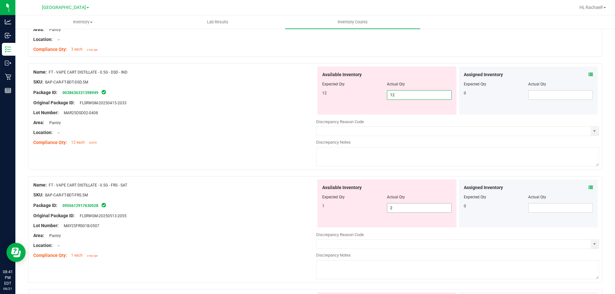
type input "12"
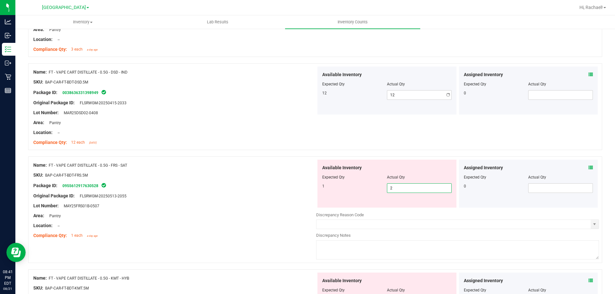
click at [419, 204] on div "Available Inventory Expected Qty Actual Qty 1 2 2" at bounding box center [386, 184] width 139 height 48
type input "1"
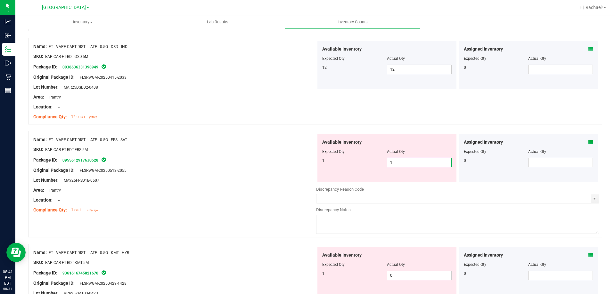
scroll to position [384, 0]
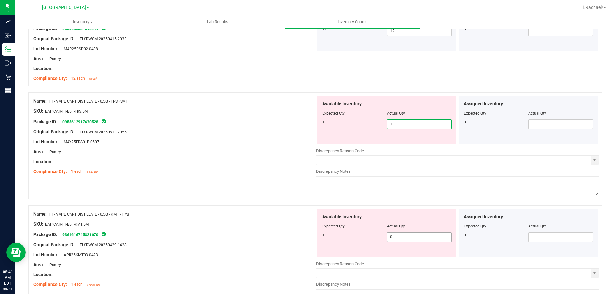
type input "1"
drag, startPoint x: 408, startPoint y: 238, endPoint x: 414, endPoint y: 240, distance: 6.2
click at [409, 239] on div "Available Inventory Expected Qty Actual Qty 1 0 0" at bounding box center [457, 260] width 283 height 102
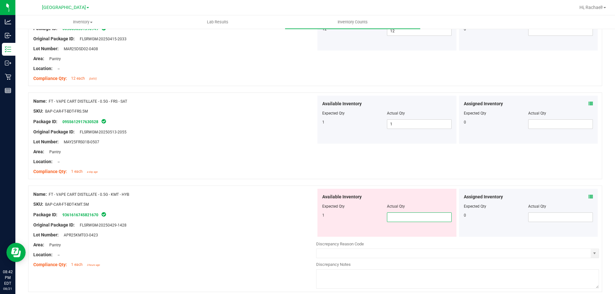
type input "1"
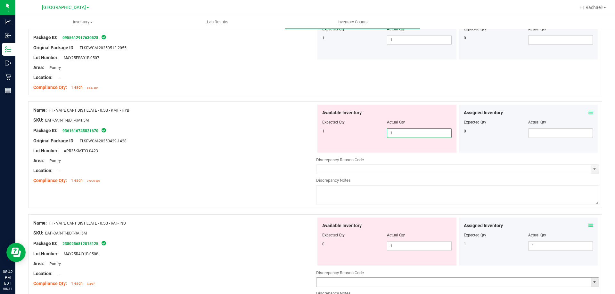
scroll to position [545, 0]
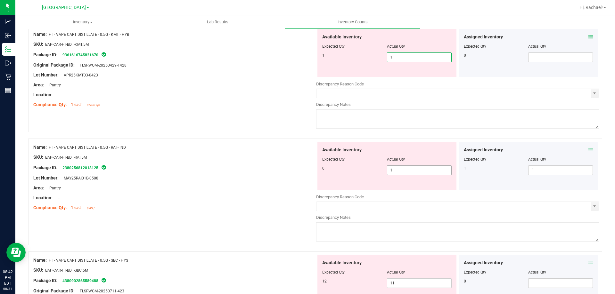
type input "1"
click at [414, 170] on div "Available Inventory Expected Qty Actual Qty 0 1 1" at bounding box center [457, 193] width 283 height 102
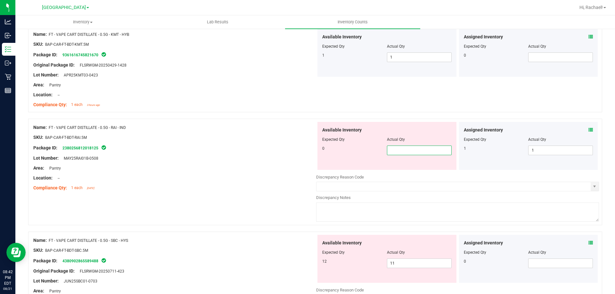
type input "0"
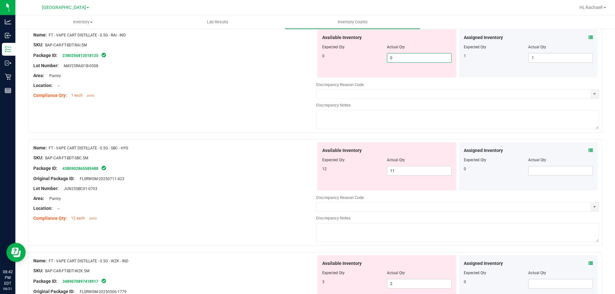
scroll to position [641, 0]
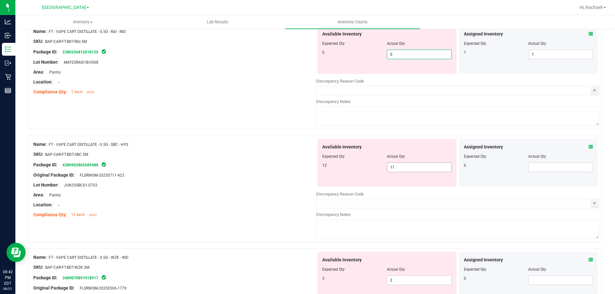
type input "0"
click at [410, 165] on div "Available Inventory Expected Qty Actual Qty 12 11 11" at bounding box center [457, 190] width 283 height 102
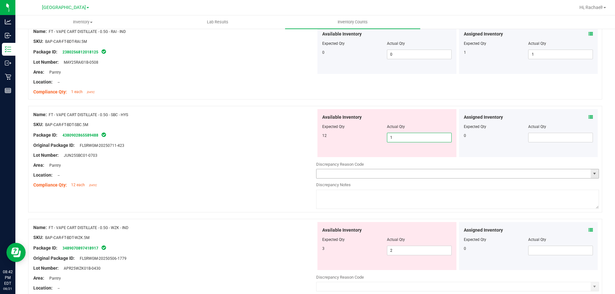
type input "12"
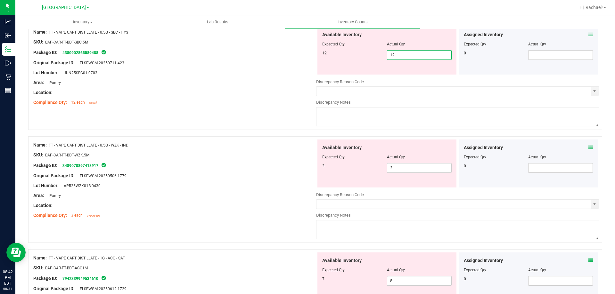
scroll to position [737, 0]
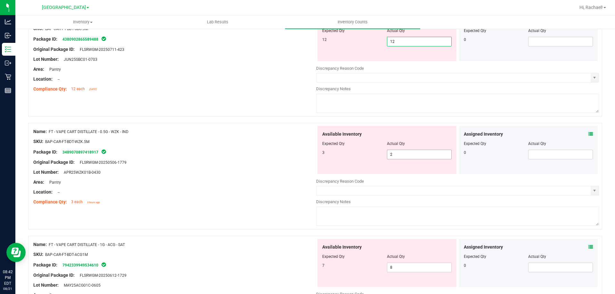
type input "12"
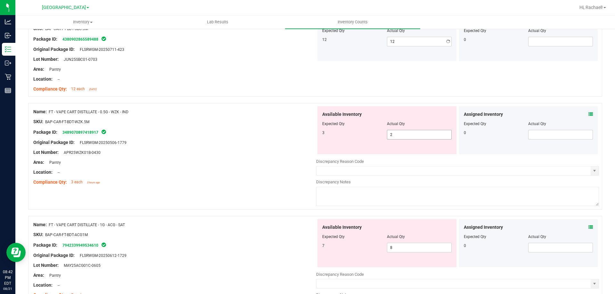
click at [410, 159] on div "Available Inventory Expected Qty Actual Qty 3 2 2" at bounding box center [457, 157] width 283 height 102
type input "."
type input "3"
click at [419, 247] on div "Available Inventory Expected Qty Actual Qty 7 8 8" at bounding box center [386, 243] width 139 height 48
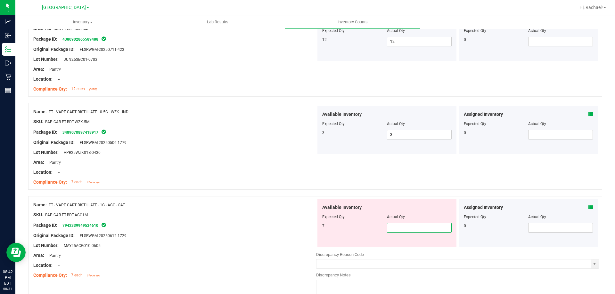
type input "7"
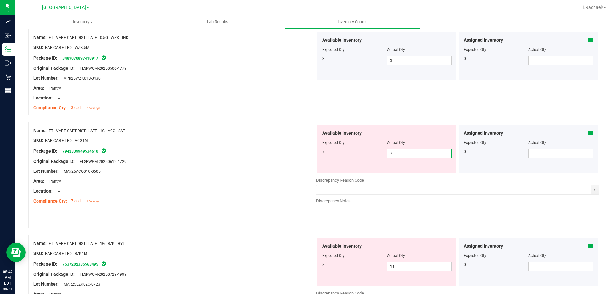
scroll to position [833, 0]
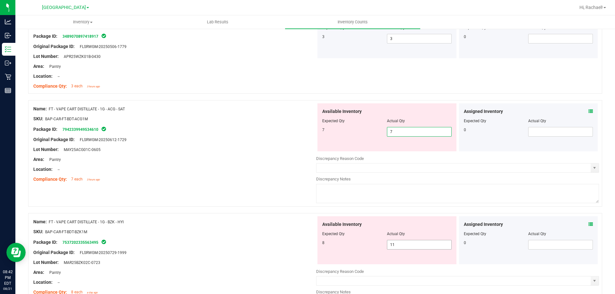
type input "7"
click at [410, 244] on div "Available Inventory Expected Qty Actual Qty 8 11 11" at bounding box center [386, 241] width 139 height 48
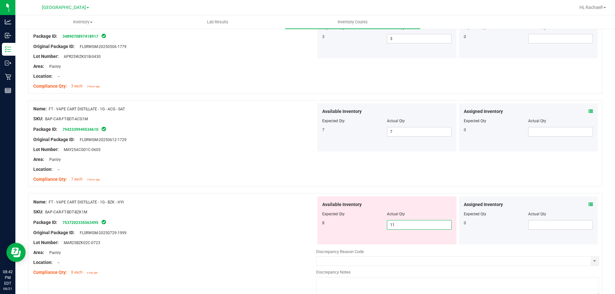
type input "1"
type input "8"
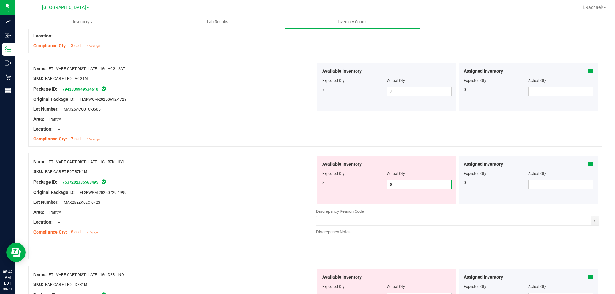
scroll to position [961, 0]
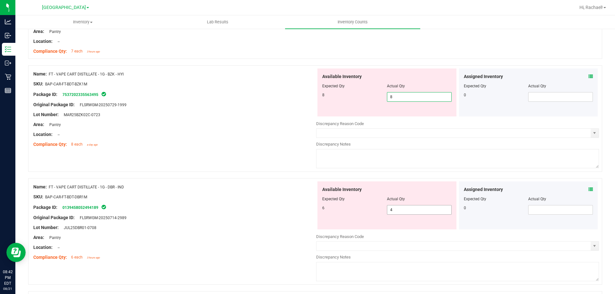
type input "8"
click at [426, 212] on div "Available Inventory Expected Qty Actual Qty 6 4 4" at bounding box center [457, 233] width 283 height 102
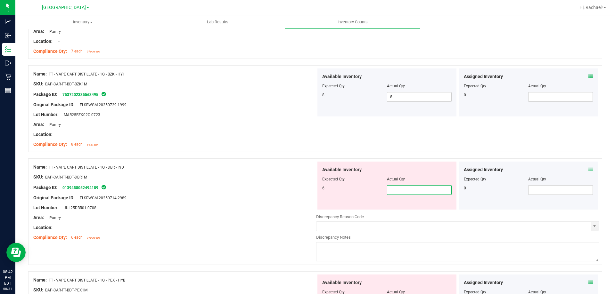
type input "6"
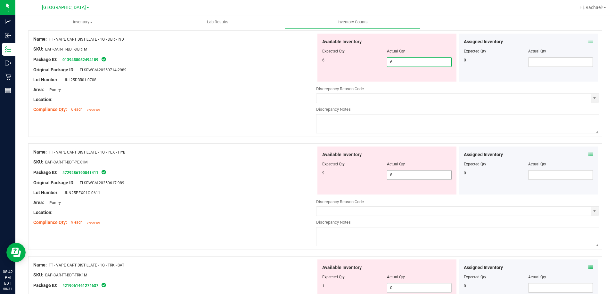
type input "6"
click at [409, 175] on div "Available Inventory Expected Qty Actual Qty 9 8 8" at bounding box center [386, 171] width 139 height 48
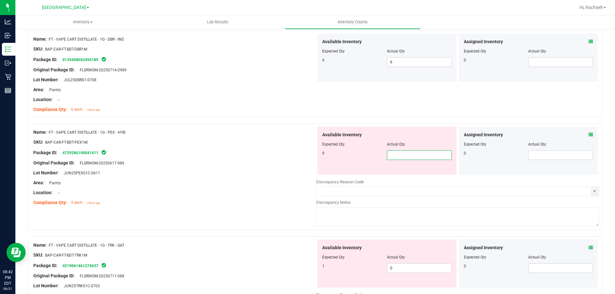
type input "9"
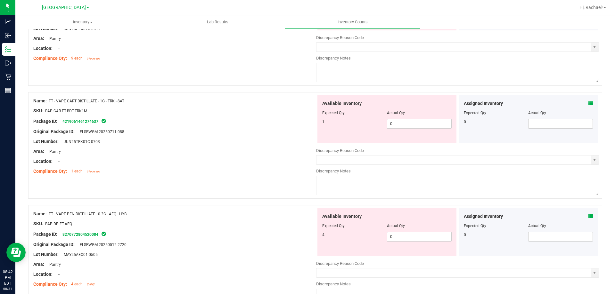
scroll to position [1249, 0]
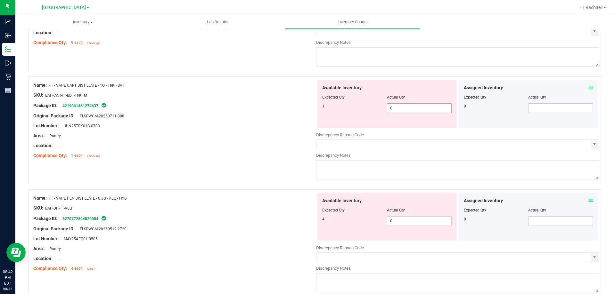
type input "9"
click at [397, 107] on div "Available Inventory Expected Qty Actual Qty 1 0 0" at bounding box center [386, 104] width 139 height 48
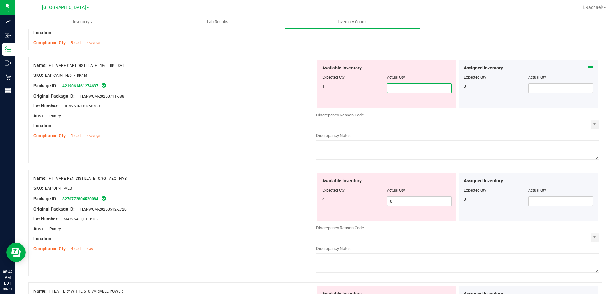
type input "1"
click at [429, 205] on div "Available Inventory Expected Qty Actual Qty 4 0 0" at bounding box center [457, 224] width 283 height 102
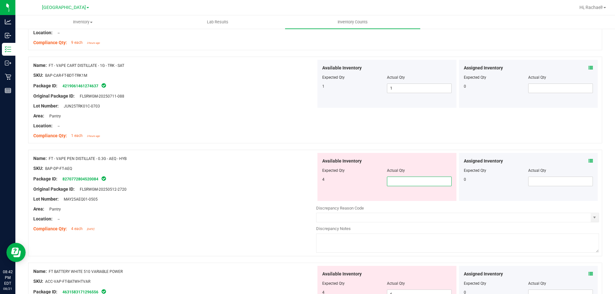
type input "4"
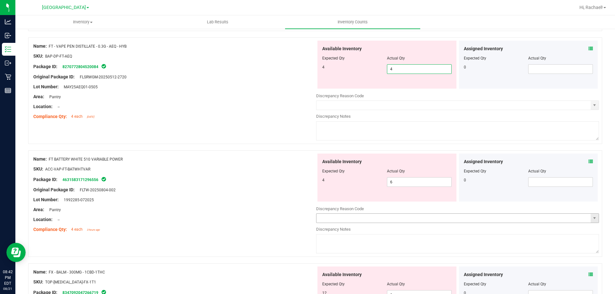
scroll to position [1377, 0]
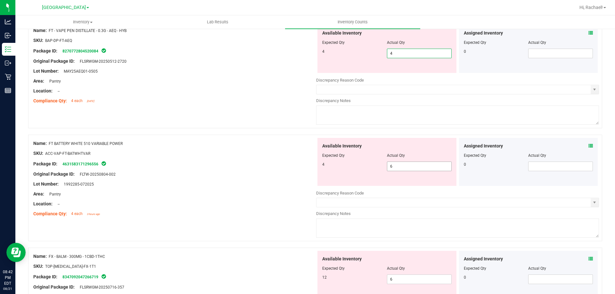
type input "4"
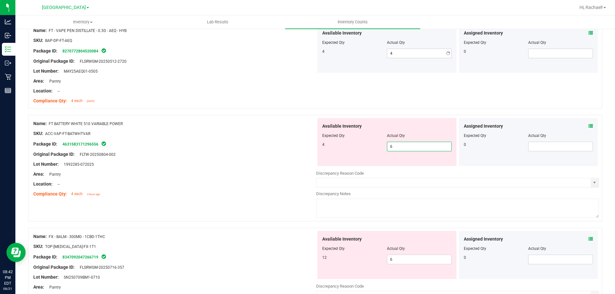
click at [409, 167] on div "Available Inventory Expected Qty Actual Qty 4 6 6" at bounding box center [457, 169] width 283 height 102
type input "4"
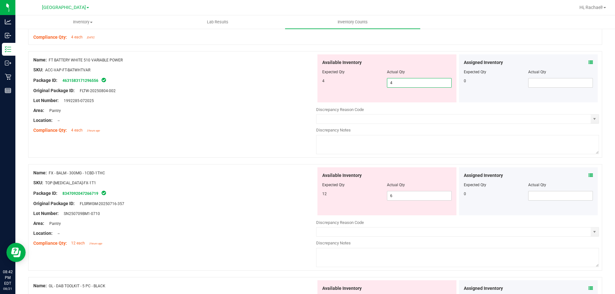
scroll to position [1441, 0]
type input "4"
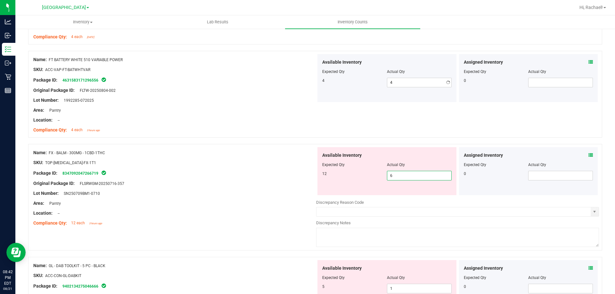
click at [415, 197] on div "Available Inventory Expected Qty Actual Qty 12 6 6" at bounding box center [457, 198] width 283 height 102
type input "12"
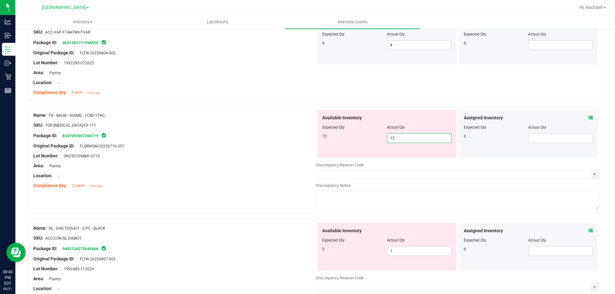
scroll to position [1537, 0]
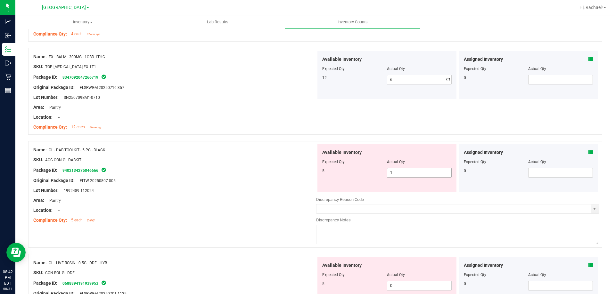
type input "12"
click at [416, 191] on div "Available Inventory Expected Qty Actual Qty 5 1 1" at bounding box center [386, 168] width 139 height 48
type input "5"
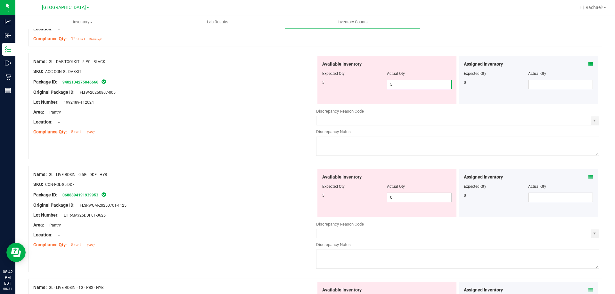
scroll to position [1634, 0]
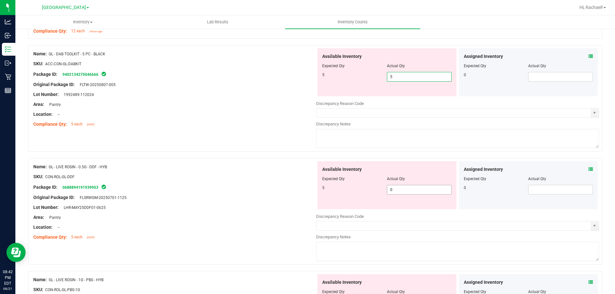
type input "5"
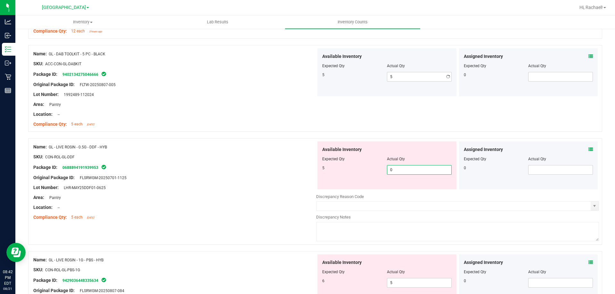
click at [433, 189] on div "Available Inventory Expected Qty Actual Qty 5 0 0" at bounding box center [386, 166] width 139 height 48
type input "5"
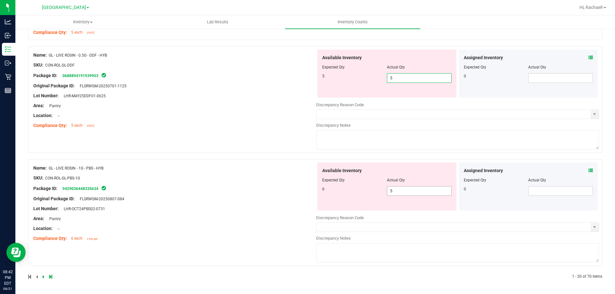
type input "5"
click at [410, 193] on span "5 5" at bounding box center [419, 191] width 65 height 10
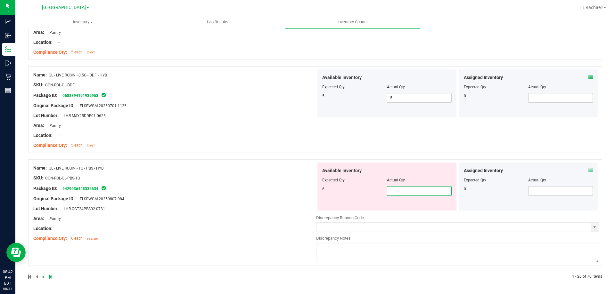
type input "6"
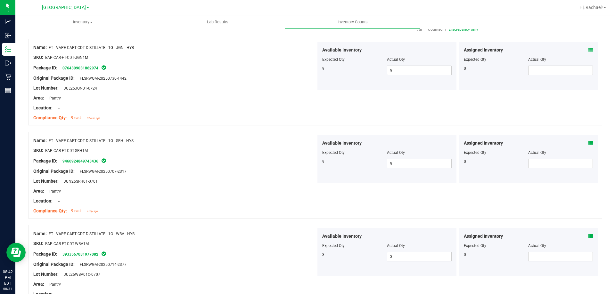
scroll to position [0, 0]
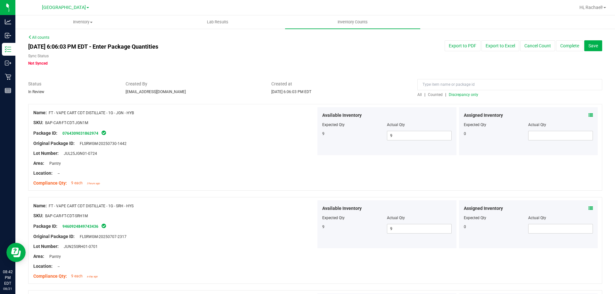
type input "6"
click at [457, 92] on div "All | Counted | Discrepancy only" at bounding box center [509, 95] width 185 height 6
click at [454, 96] on span "Discrepancy only" at bounding box center [463, 95] width 29 height 4
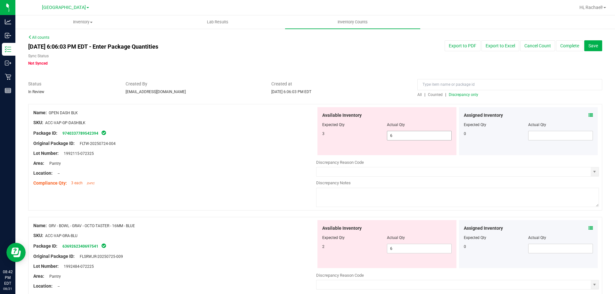
click at [397, 134] on span "6 6" at bounding box center [419, 136] width 65 height 10
type input "3"
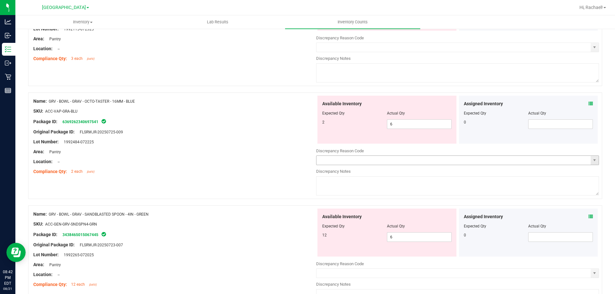
scroll to position [128, 0]
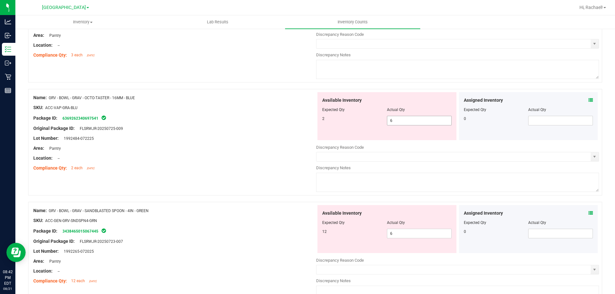
click at [422, 118] on div "Available Inventory Expected Qty Actual Qty 2 6 6" at bounding box center [386, 116] width 139 height 48
type input "3"
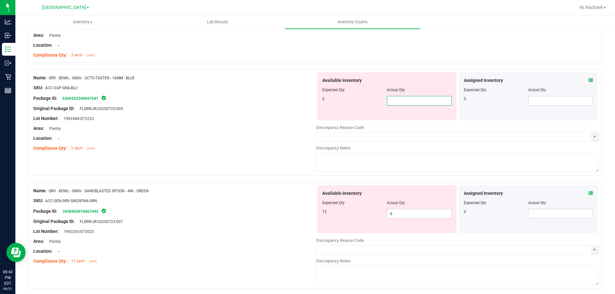
type input "2"
click at [425, 218] on div "Available Inventory Expected Qty Actual Qty 12 6 6" at bounding box center [457, 236] width 283 height 102
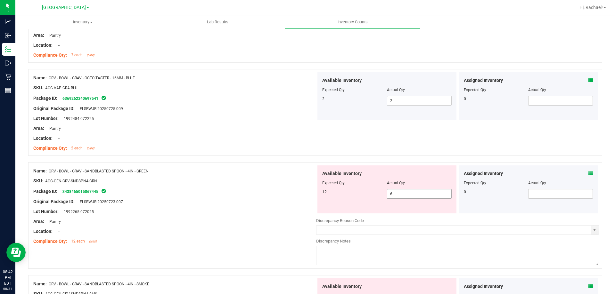
click at [432, 195] on span "6 6" at bounding box center [419, 194] width 65 height 10
type input "12"
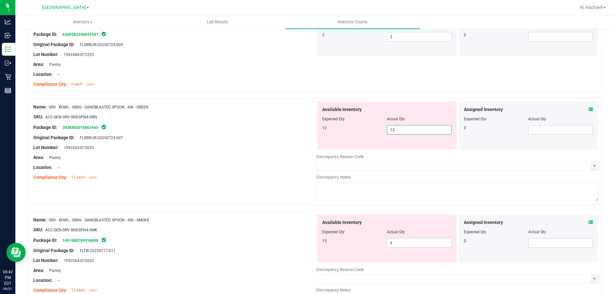
scroll to position [256, 0]
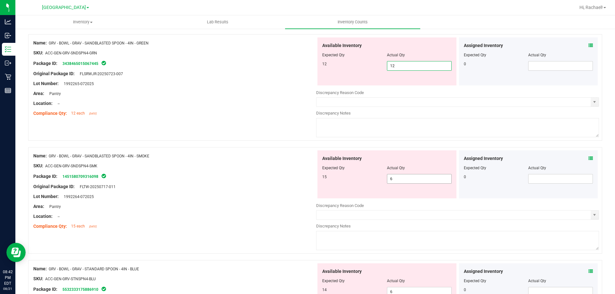
type input "12"
click at [410, 179] on div "Available Inventory Expected Qty Actual Qty 15 6 6" at bounding box center [457, 202] width 283 height 102
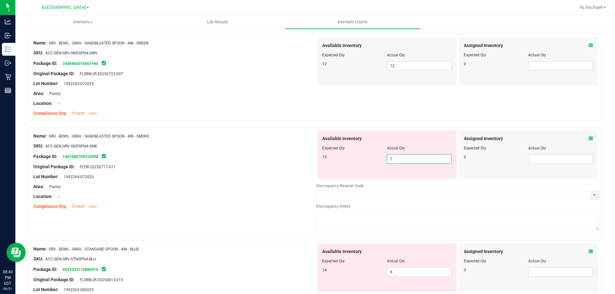
type input "15"
click at [420, 272] on div "Available Inventory Expected Qty Actual Qty 14 6 6" at bounding box center [457, 295] width 283 height 102
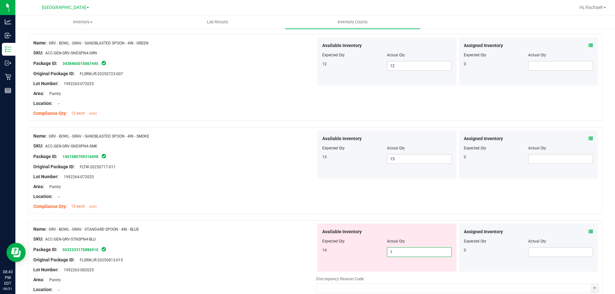
type input "14"
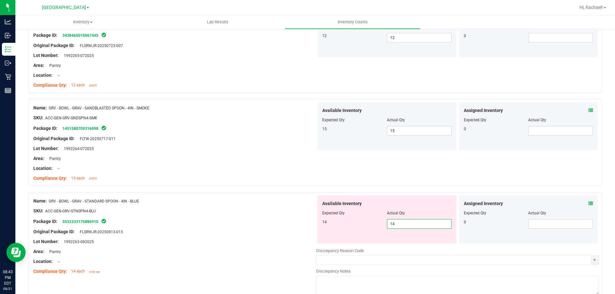
scroll to position [384, 0]
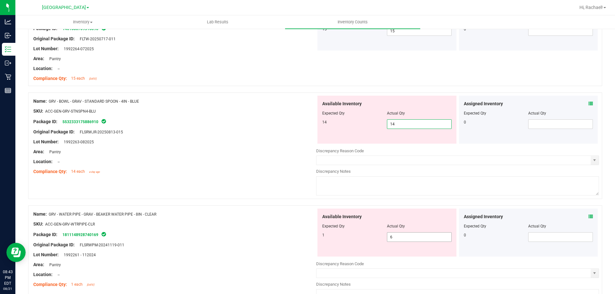
type input "14"
click at [408, 238] on div "Available Inventory Expected Qty Actual Qty 1 6 6" at bounding box center [457, 260] width 283 height 102
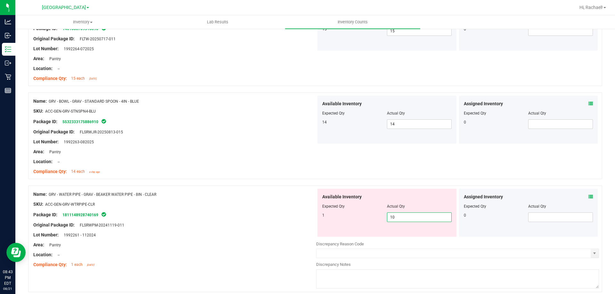
type input "1"
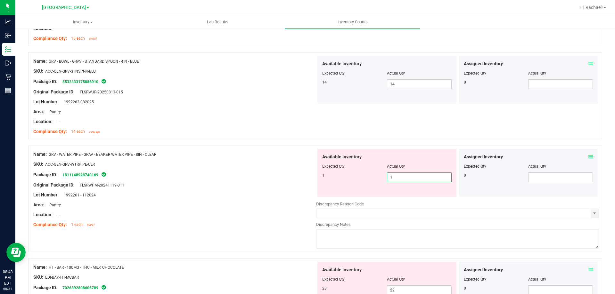
scroll to position [480, 0]
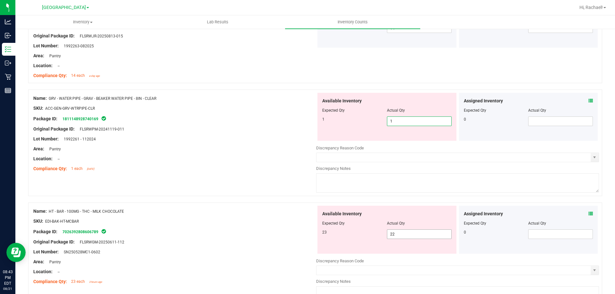
type input "1"
click at [403, 233] on div "Available Inventory Expected Qty Actual Qty 23 22 22" at bounding box center [386, 230] width 139 height 48
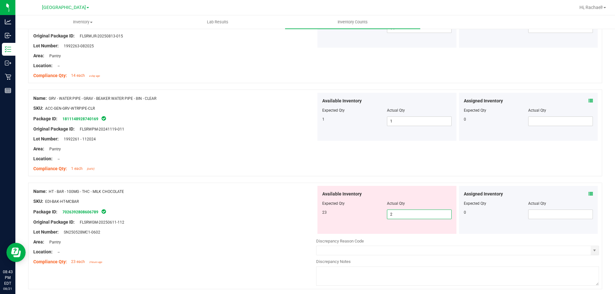
type input "23"
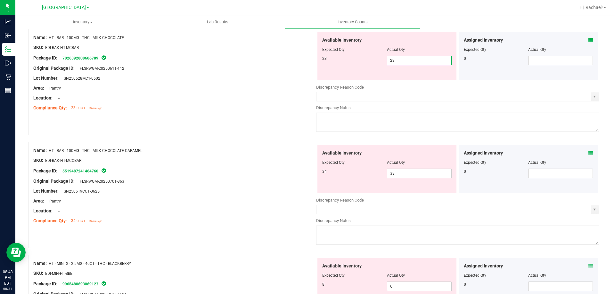
scroll to position [641, 0]
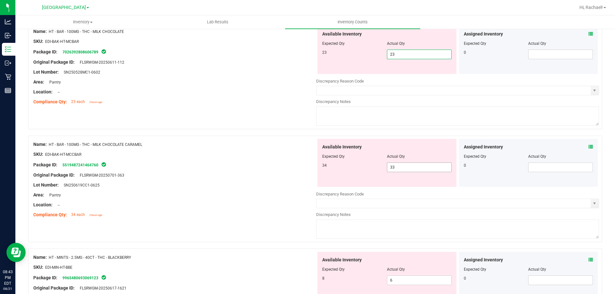
type input "23"
click at [420, 171] on div "Available Inventory Expected Qty Actual Qty 34 33 33" at bounding box center [457, 190] width 283 height 102
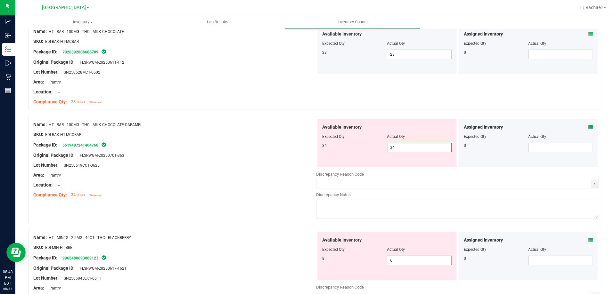
click at [417, 257] on div "Available Inventory Expected Qty Actual Qty 8 6 6" at bounding box center [386, 256] width 139 height 48
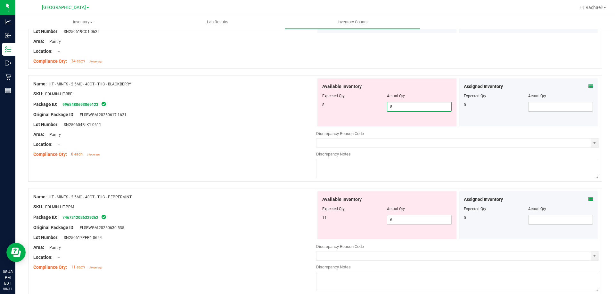
scroll to position [801, 0]
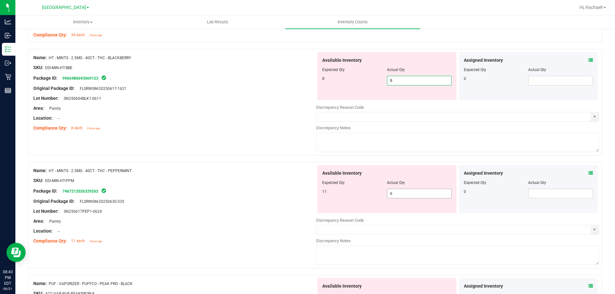
drag, startPoint x: 411, startPoint y: 193, endPoint x: 408, endPoint y: 193, distance: 3.3
click at [411, 193] on div "Available Inventory Expected Qty Actual Qty 11 6 6" at bounding box center [386, 189] width 139 height 48
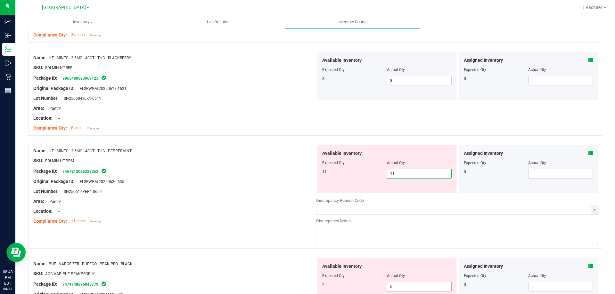
click at [406, 286] on div "Available Inventory Expected Qty Actual Qty 2 6 6" at bounding box center [386, 282] width 139 height 48
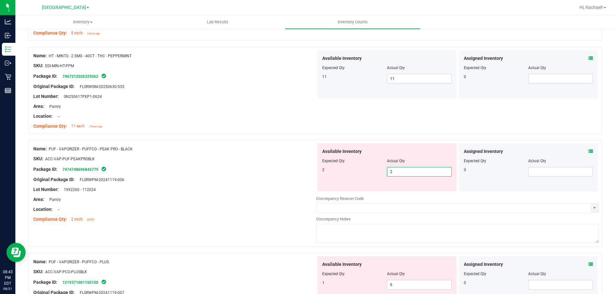
scroll to position [897, 0]
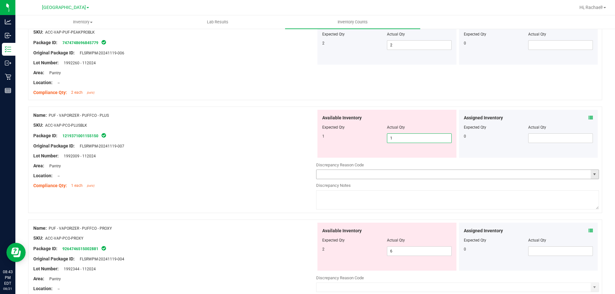
scroll to position [1057, 0]
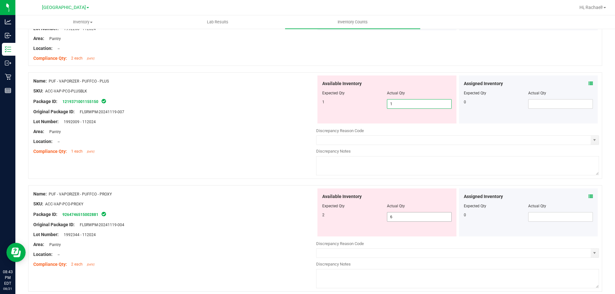
click at [411, 216] on div "Available Inventory Expected Qty Actual Qty 2 6 6" at bounding box center [386, 213] width 139 height 48
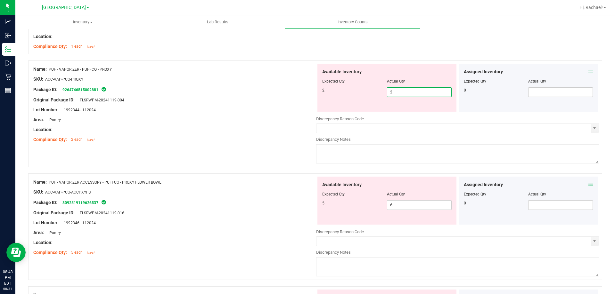
scroll to position [1185, 0]
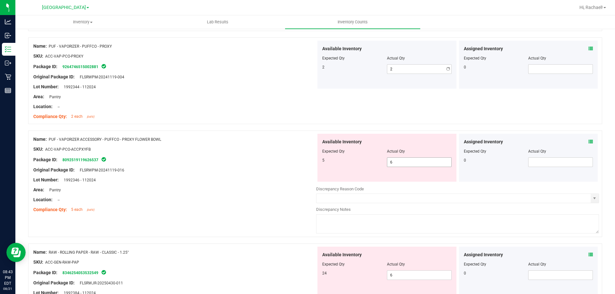
click at [398, 182] on div "Available Inventory Expected Qty Actual Qty 5 6 6" at bounding box center [386, 158] width 139 height 48
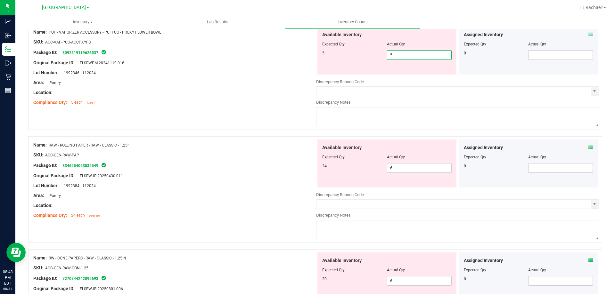
scroll to position [1313, 0]
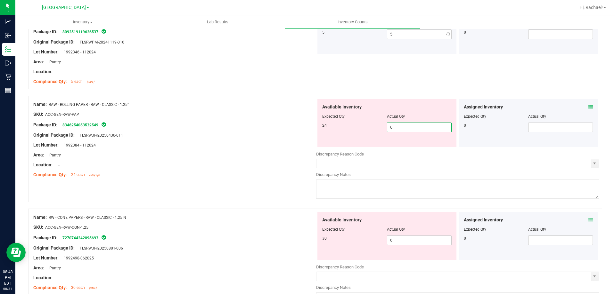
click at [424, 147] on div "Available Inventory Expected Qty Actual Qty 24 6 6" at bounding box center [457, 150] width 283 height 102
click at [416, 241] on div "Available Inventory Expected Qty Actual Qty 30 6 6" at bounding box center [457, 263] width 283 height 102
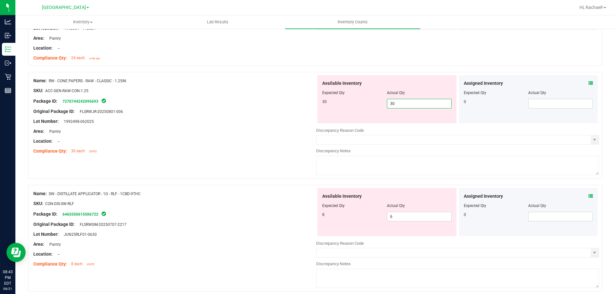
scroll to position [1441, 0]
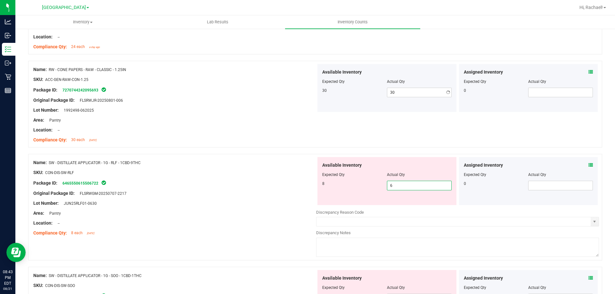
click at [422, 209] on div "Available Inventory Expected Qty Actual Qty 8 6 6" at bounding box center [457, 208] width 283 height 102
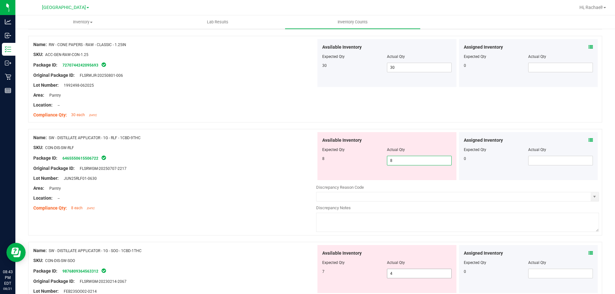
scroll to position [1537, 0]
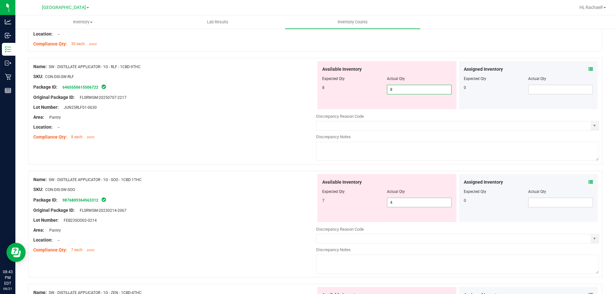
click at [421, 203] on div "Available Inventory Expected Qty Actual Qty 7 4 4" at bounding box center [457, 225] width 283 height 102
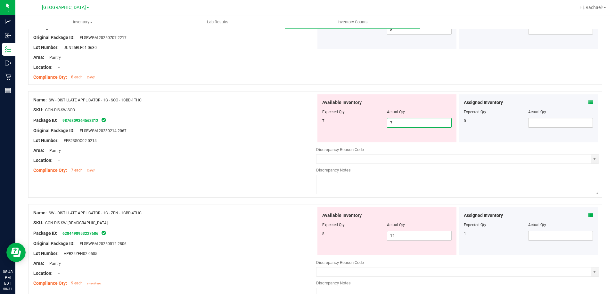
scroll to position [1634, 0]
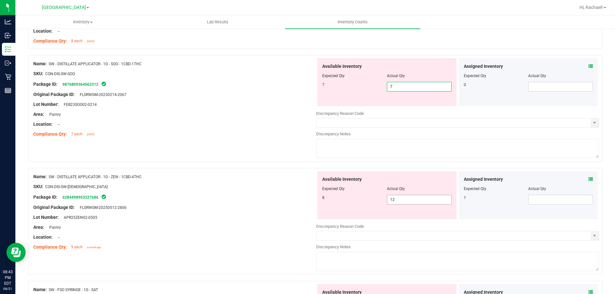
click at [408, 196] on div "Available Inventory Expected Qty Actual Qty 8 12 12" at bounding box center [386, 195] width 139 height 48
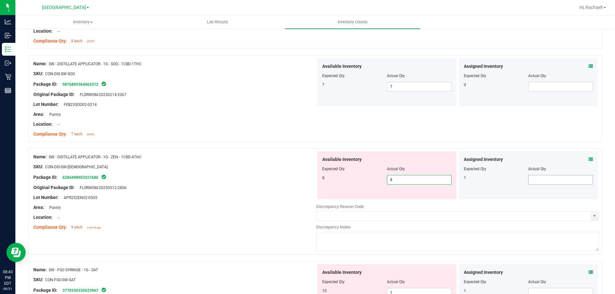
click at [565, 177] on span at bounding box center [560, 180] width 65 height 10
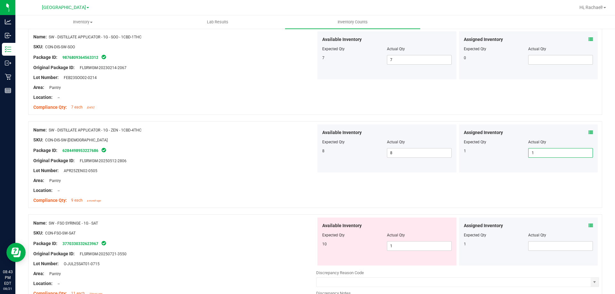
scroll to position [1716, 0]
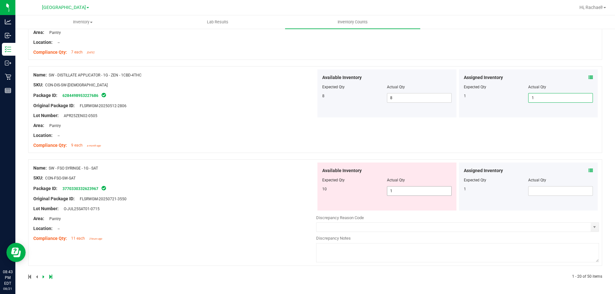
click at [411, 189] on span "1 1" at bounding box center [419, 191] width 65 height 10
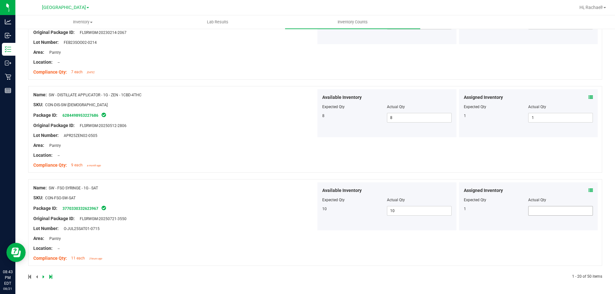
click at [542, 212] on span at bounding box center [560, 211] width 65 height 10
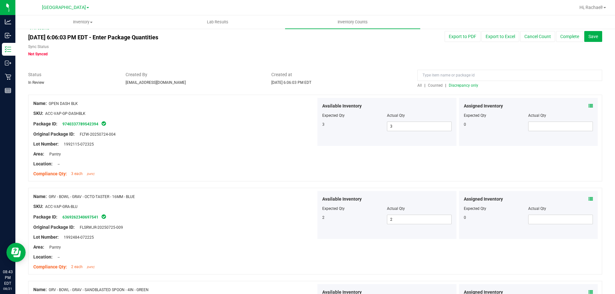
scroll to position [0, 0]
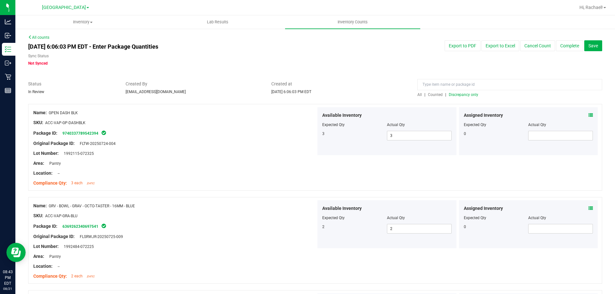
click at [453, 96] on span "Discrepancy only" at bounding box center [463, 95] width 29 height 4
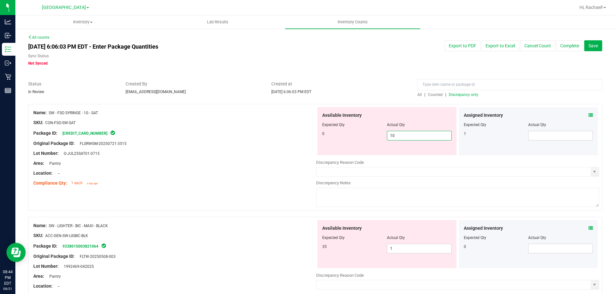
click at [406, 139] on span "10 10" at bounding box center [419, 136] width 65 height 10
click at [535, 135] on span at bounding box center [560, 136] width 65 height 10
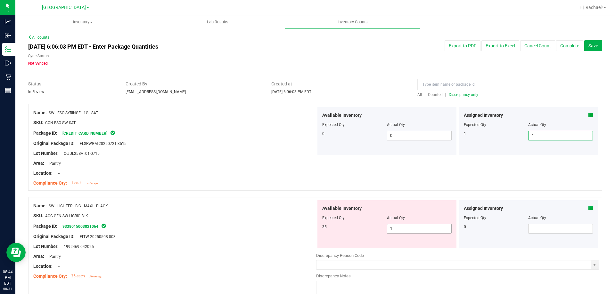
click at [406, 231] on span "1 1" at bounding box center [419, 229] width 65 height 10
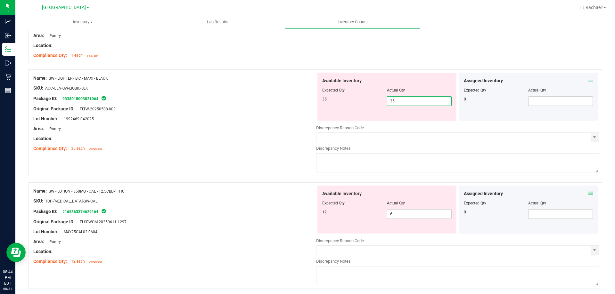
scroll to position [128, 0]
click at [418, 212] on div "Available Inventory Expected Qty Actual Qty 12 6 6" at bounding box center [386, 209] width 139 height 48
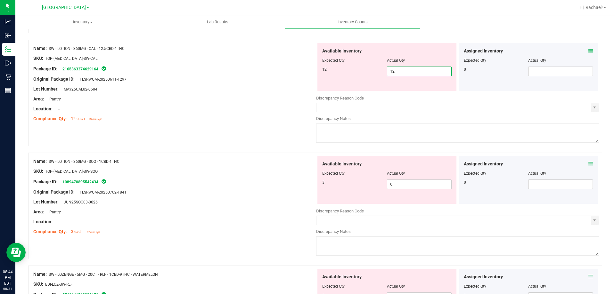
scroll to position [256, 0]
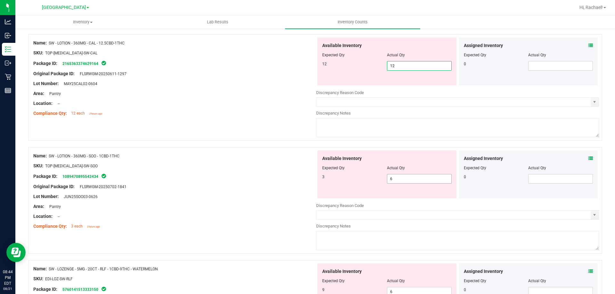
click at [400, 181] on div "Available Inventory Expected Qty Actual Qty 3 6 6" at bounding box center [457, 202] width 283 height 102
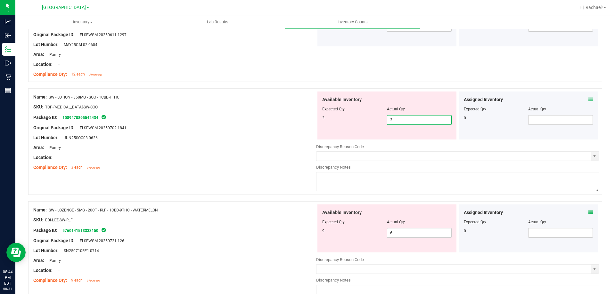
scroll to position [352, 0]
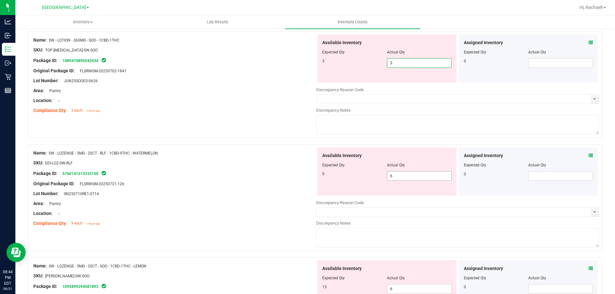
click at [418, 175] on div "Available Inventory Expected Qty Actual Qty 9 6 6" at bounding box center [386, 172] width 139 height 48
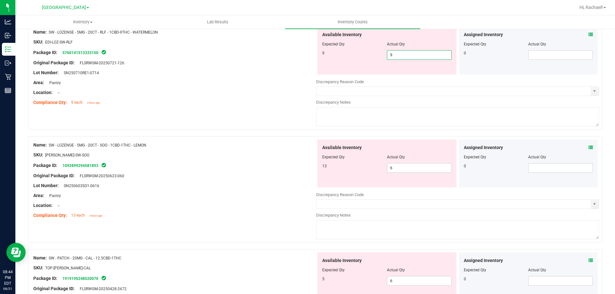
scroll to position [480, 0]
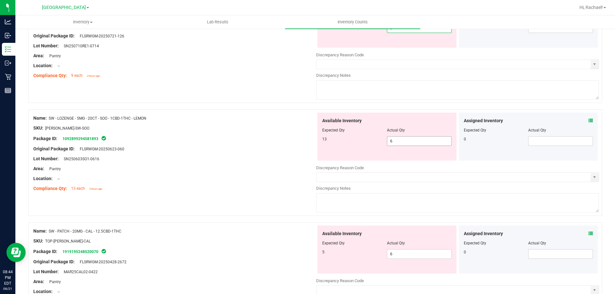
click at [413, 143] on div "Available Inventory Expected Qty Actual Qty 13 6 6" at bounding box center [457, 164] width 283 height 102
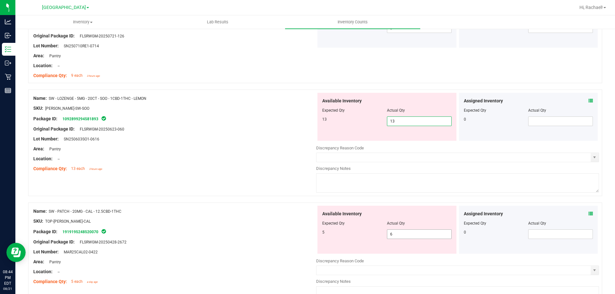
click at [410, 235] on div "Available Inventory Expected Qty Actual Qty 5 6 6" at bounding box center [457, 257] width 283 height 102
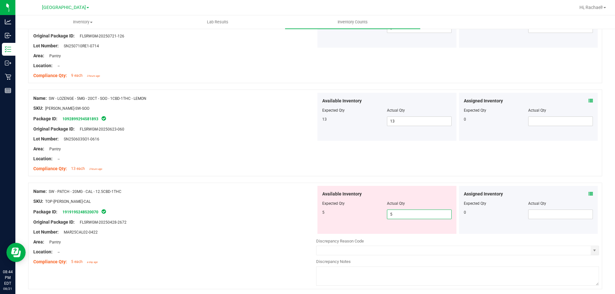
scroll to position [609, 0]
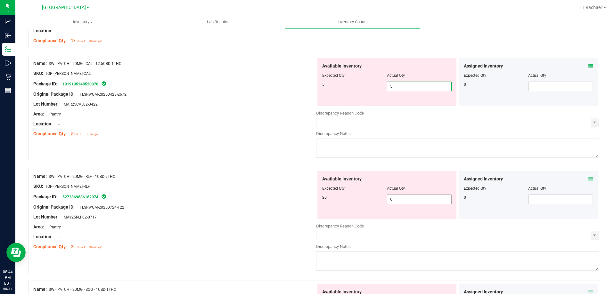
drag, startPoint x: 414, startPoint y: 201, endPoint x: 414, endPoint y: 190, distance: 11.5
click at [414, 201] on div "Available Inventory Expected Qty Actual Qty 20 6 6" at bounding box center [457, 222] width 283 height 102
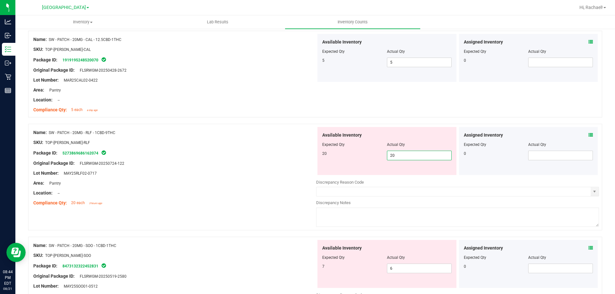
scroll to position [673, 0]
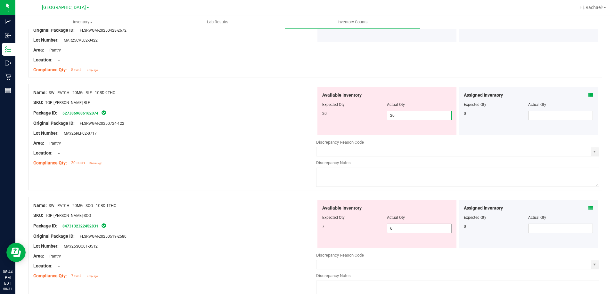
click at [413, 225] on div "Available Inventory Expected Qty Actual Qty 7 6 6" at bounding box center [386, 224] width 139 height 48
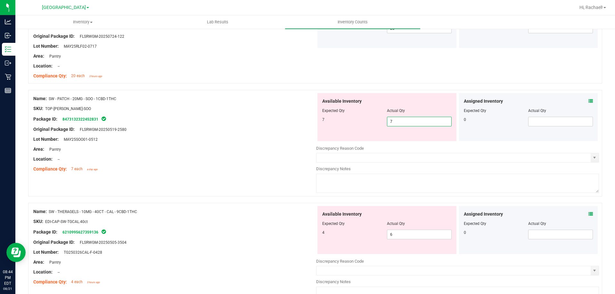
scroll to position [769, 0]
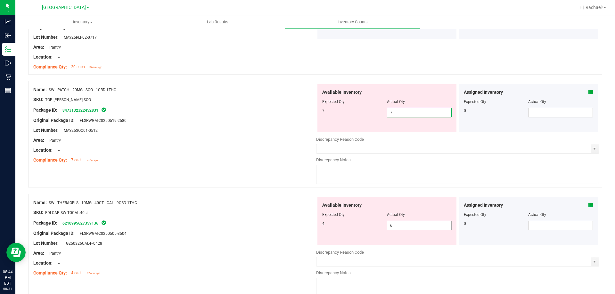
click at [405, 224] on div "Available Inventory Expected Qty Actual Qty 4 6 6" at bounding box center [386, 221] width 139 height 48
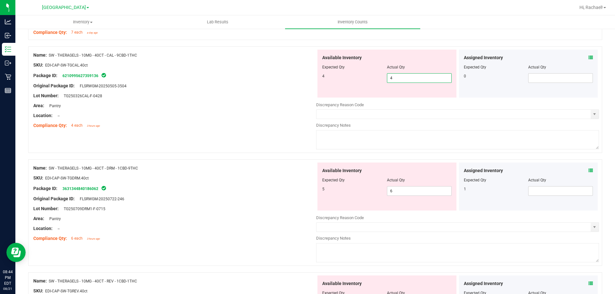
scroll to position [897, 0]
click at [424, 189] on div "Available Inventory Expected Qty Actual Qty 5 6 6" at bounding box center [386, 186] width 139 height 48
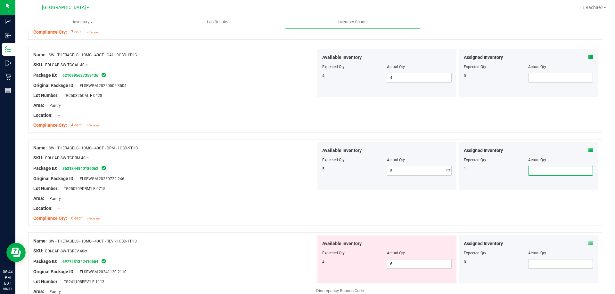
click at [552, 171] on span at bounding box center [560, 171] width 65 height 10
click at [403, 263] on span "6 6" at bounding box center [419, 264] width 65 height 10
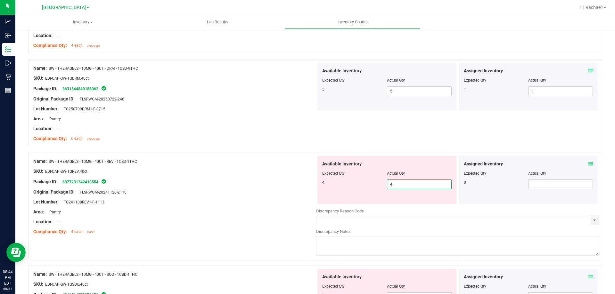
scroll to position [993, 0]
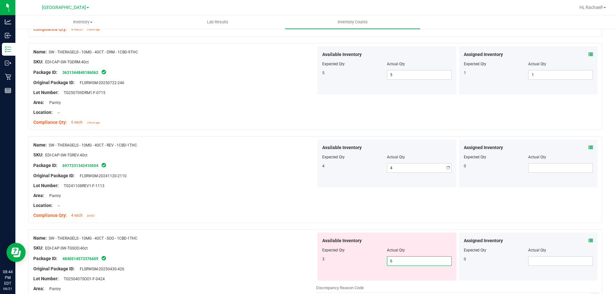
click at [417, 281] on div "Available Inventory Expected Qty Actual Qty 3 6 6" at bounding box center [386, 257] width 139 height 48
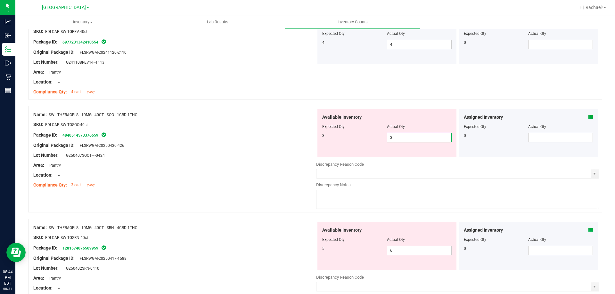
scroll to position [1121, 0]
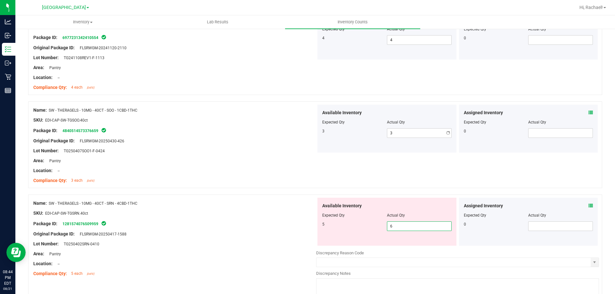
click at [400, 248] on div "Available Inventory Expected Qty Actual Qty 5 6 6" at bounding box center [457, 249] width 283 height 102
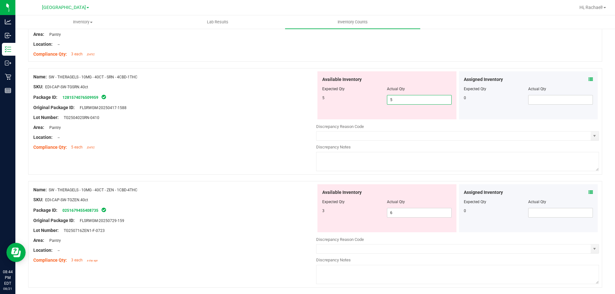
scroll to position [1249, 0]
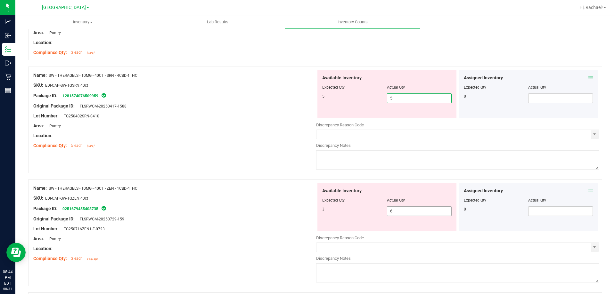
click at [414, 212] on div "Available Inventory Expected Qty Actual Qty 3 6 6" at bounding box center [457, 234] width 283 height 102
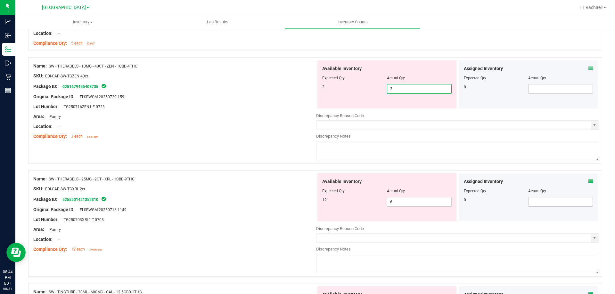
scroll to position [1377, 0]
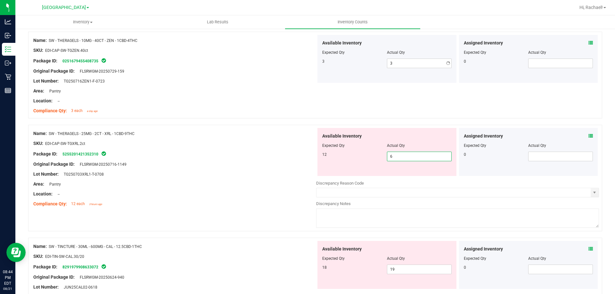
click at [414, 175] on div "Available Inventory Expected Qty Actual Qty 12 6 6" at bounding box center [386, 152] width 139 height 48
click at [416, 267] on div "Available Inventory Expected Qty Actual Qty 18 19 19" at bounding box center [386, 265] width 139 height 48
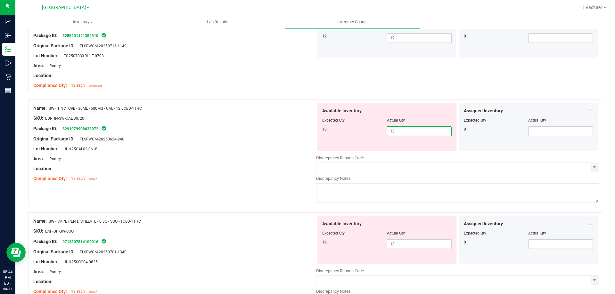
scroll to position [1505, 0]
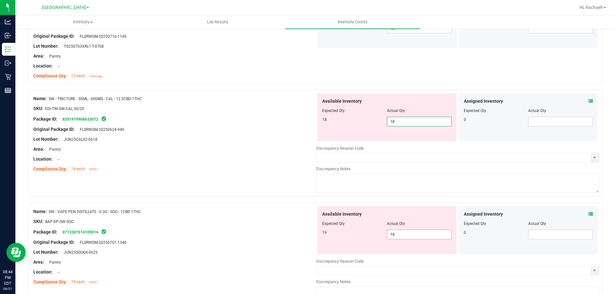
click at [424, 237] on div "Available Inventory Expected Qty Actual Qty 19 18 18" at bounding box center [457, 257] width 283 height 102
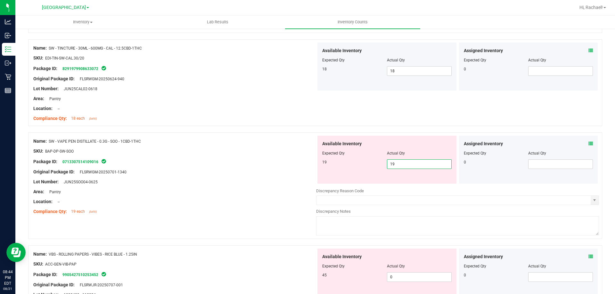
scroll to position [1602, 0]
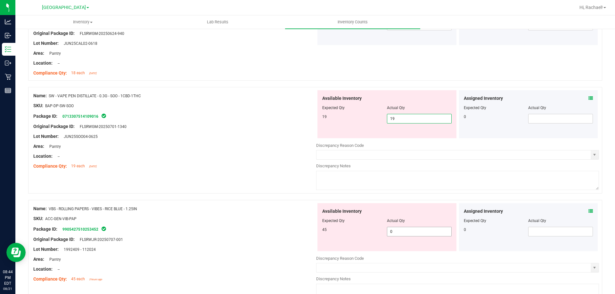
click at [396, 235] on div "Available Inventory Expected Qty Actual Qty 45 0 0" at bounding box center [457, 254] width 283 height 102
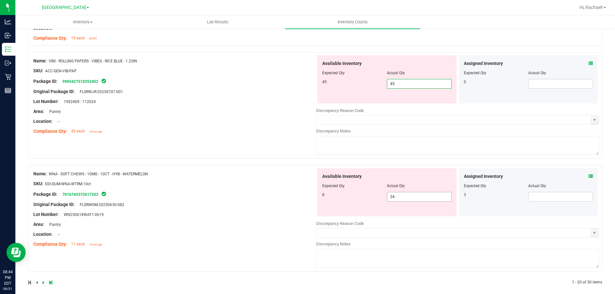
click at [422, 197] on div "Available Inventory Expected Qty Actual Qty 8 24 24" at bounding box center [386, 192] width 139 height 48
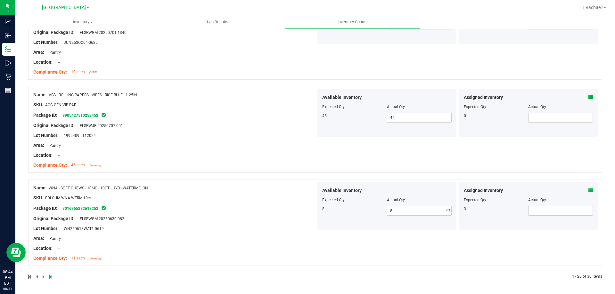
click at [558, 185] on div "Assigned Inventory Expected Qty Actual Qty 3" at bounding box center [528, 207] width 139 height 48
click at [539, 206] on div at bounding box center [528, 204] width 129 height 3
click at [539, 207] on span at bounding box center [560, 211] width 65 height 10
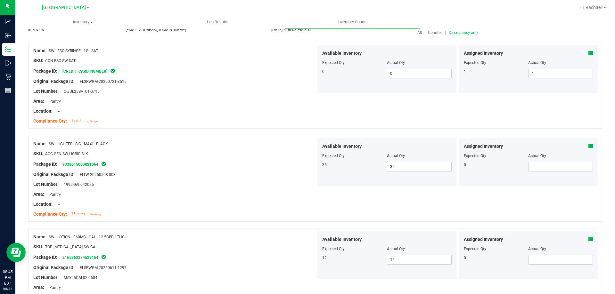
scroll to position [0, 0]
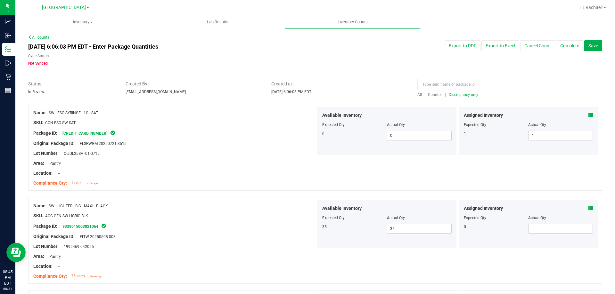
click at [462, 94] on span "Discrepancy only" at bounding box center [463, 95] width 29 height 4
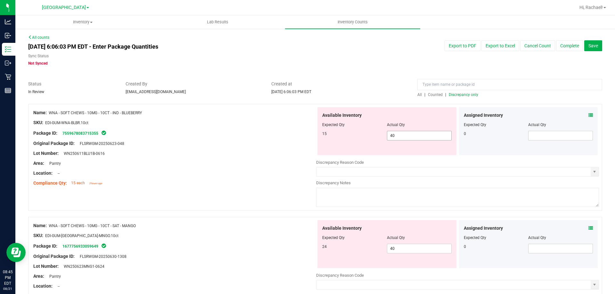
click at [411, 132] on span "40 40" at bounding box center [419, 136] width 65 height 10
click at [413, 244] on div "Available Inventory Expected Qty Actual Qty 24 40 40" at bounding box center [386, 244] width 139 height 48
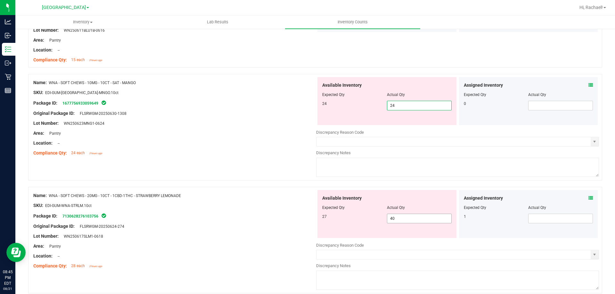
scroll to position [128, 0]
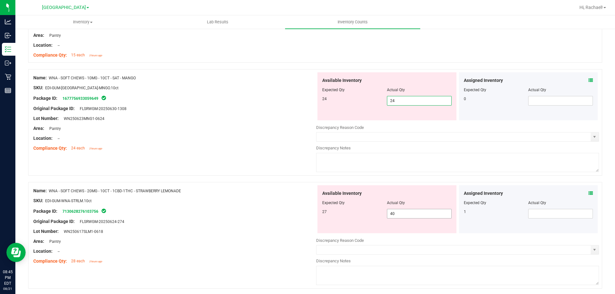
click at [412, 214] on div "Available Inventory Expected Qty Actual Qty 27 40 40" at bounding box center [457, 236] width 283 height 102
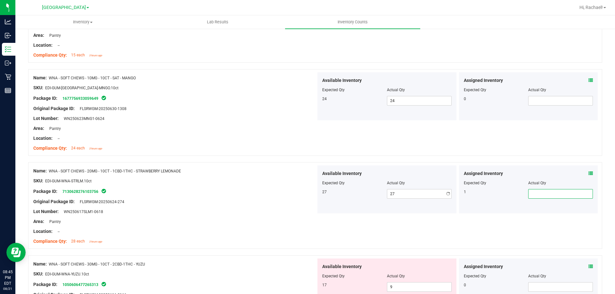
click at [535, 193] on span at bounding box center [560, 194] width 65 height 10
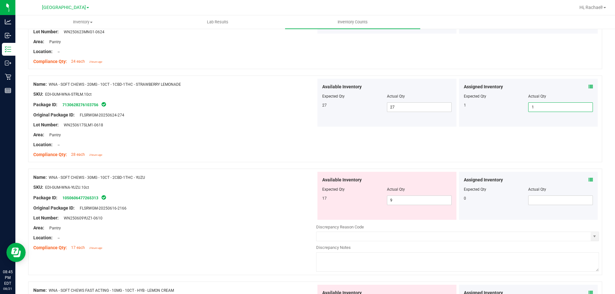
scroll to position [224, 0]
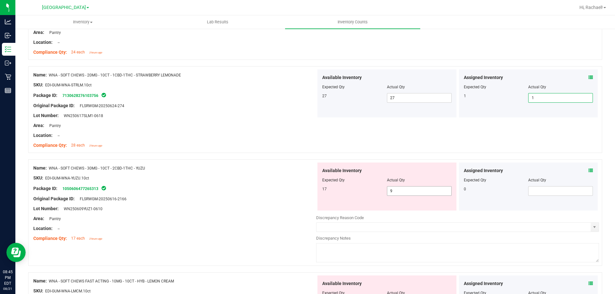
click at [400, 193] on span "9 9" at bounding box center [419, 191] width 65 height 10
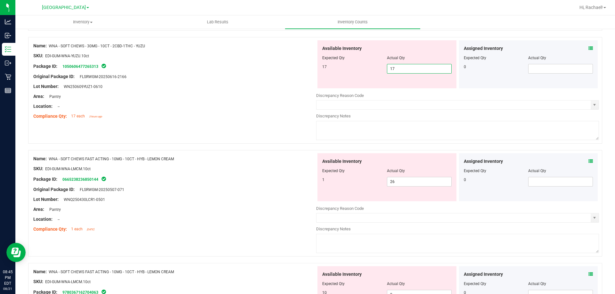
scroll to position [352, 0]
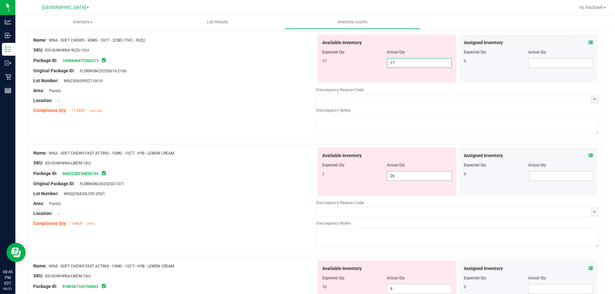
click at [410, 174] on div "Available Inventory Expected Qty Actual Qty 1 26 26" at bounding box center [386, 172] width 139 height 48
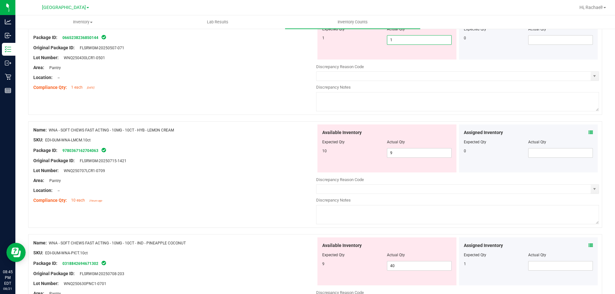
scroll to position [480, 0]
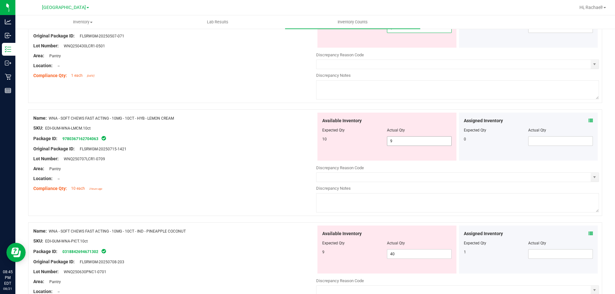
click at [414, 140] on div "Available Inventory Expected Qty Actual Qty 10 9 9" at bounding box center [386, 137] width 139 height 48
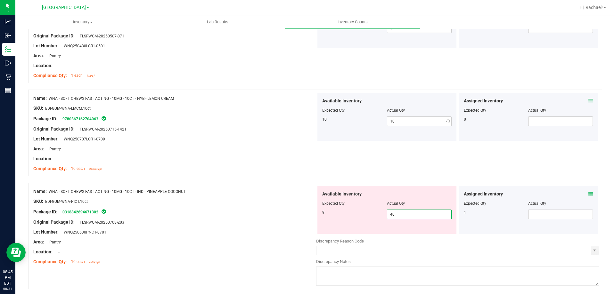
click at [416, 234] on div "Available Inventory Expected Qty Actual Qty 9 40 40" at bounding box center [457, 237] width 283 height 102
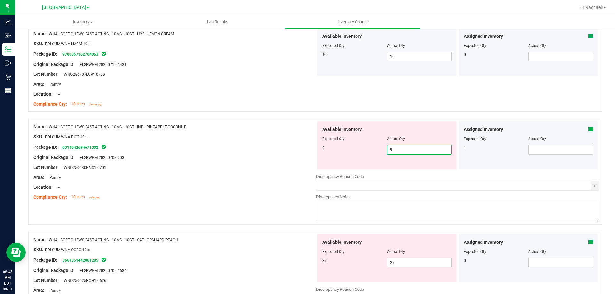
scroll to position [609, 0]
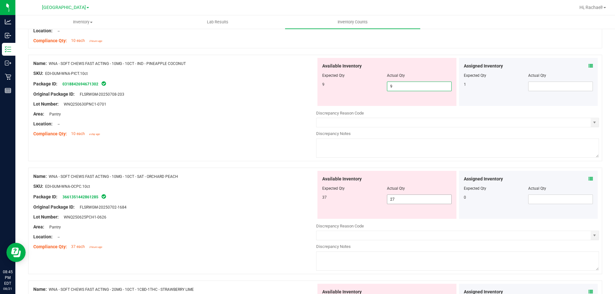
click at [422, 204] on div "Available Inventory Expected Qty Actual Qty 37 27 27" at bounding box center [457, 222] width 283 height 102
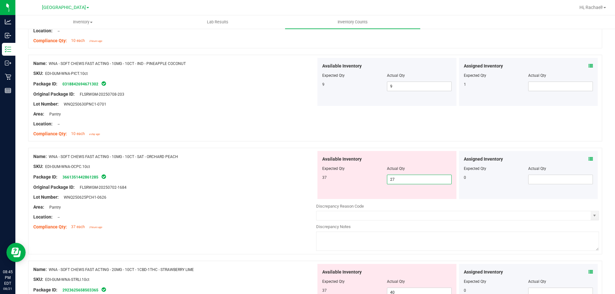
click at [412, 177] on span "27 27" at bounding box center [419, 180] width 65 height 10
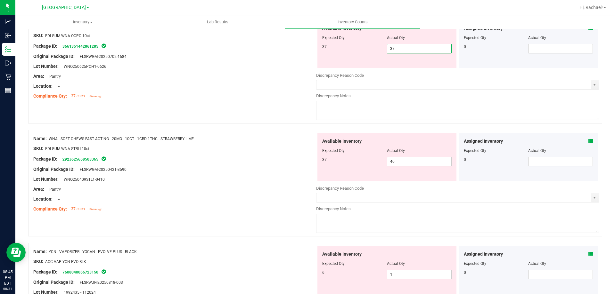
scroll to position [769, 0]
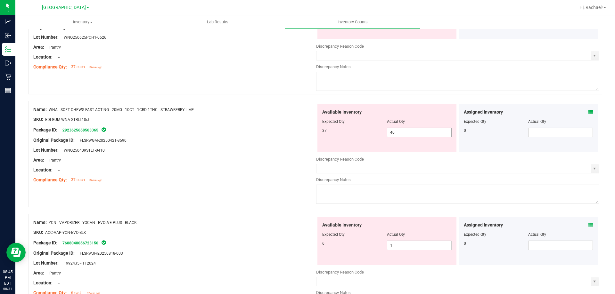
click at [413, 134] on div "Available Inventory Expected Qty Actual Qty 37 40 40" at bounding box center [457, 155] width 283 height 102
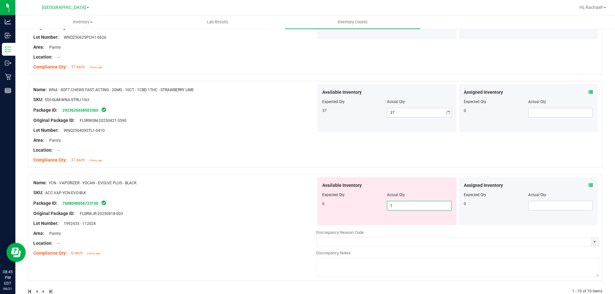
click at [413, 228] on div "Available Inventory Expected Qty Actual Qty 6 1 1" at bounding box center [457, 228] width 283 height 102
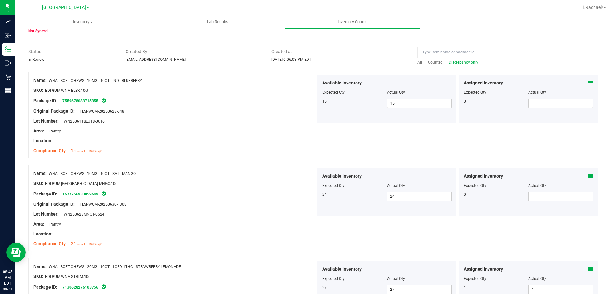
scroll to position [0, 0]
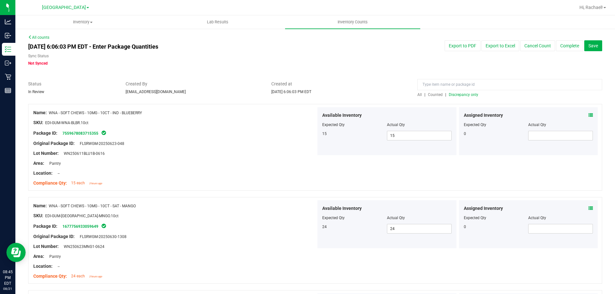
click at [463, 93] on span "Discrepancy only" at bounding box center [463, 95] width 29 height 4
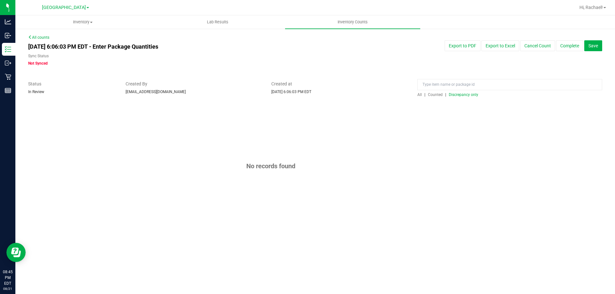
click at [463, 93] on span "Discrepancy only" at bounding box center [463, 95] width 29 height 4
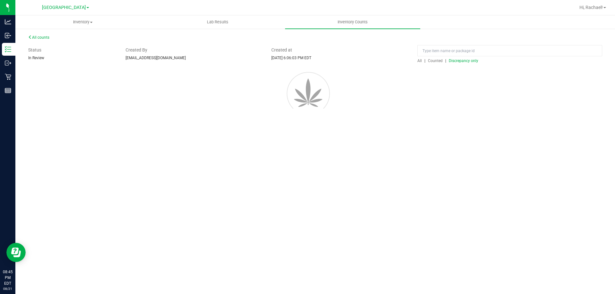
click at [463, 63] on span "Discrepancy only" at bounding box center [463, 61] width 29 height 4
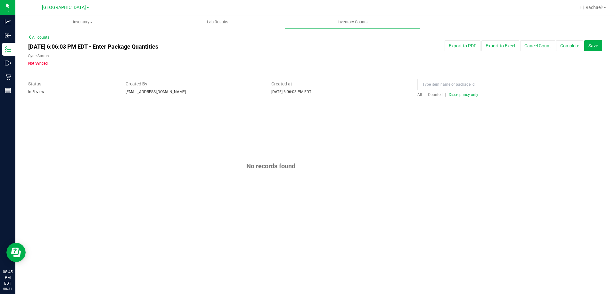
click at [463, 93] on span "Discrepancy only" at bounding box center [463, 95] width 29 height 4
click at [593, 49] on button "Save" at bounding box center [593, 45] width 18 height 11
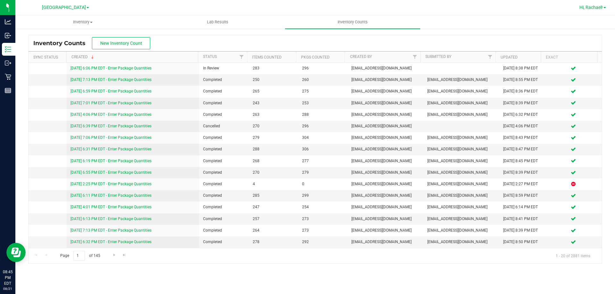
click at [600, 5] on span "Hi, Rachael!" at bounding box center [590, 7] width 23 height 5
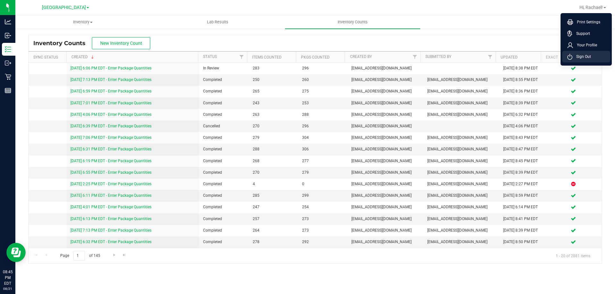
click at [596, 55] on li "Sign Out" at bounding box center [586, 57] width 48 height 12
